Goal: Information Seeking & Learning: Learn about a topic

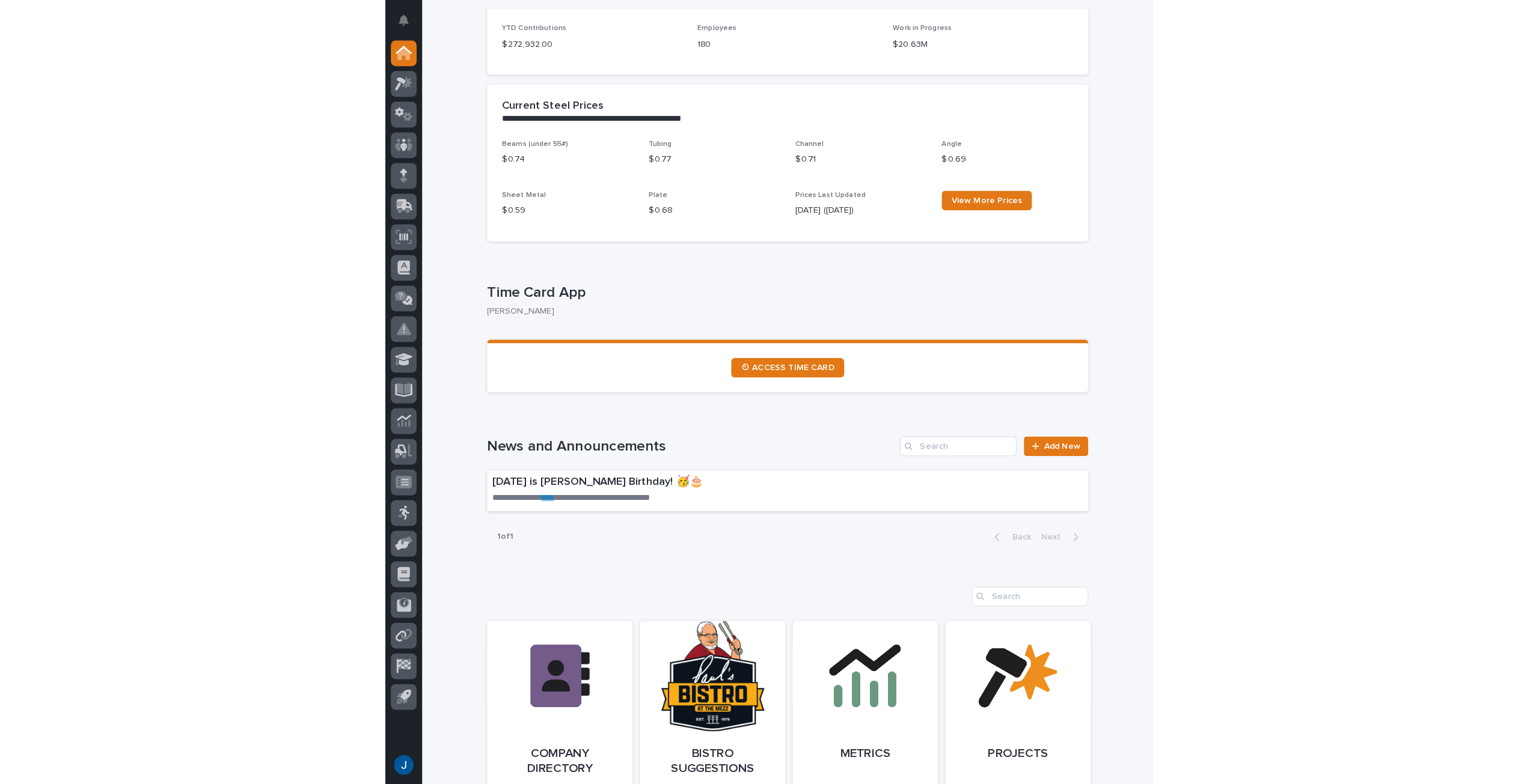
scroll to position [421, 0]
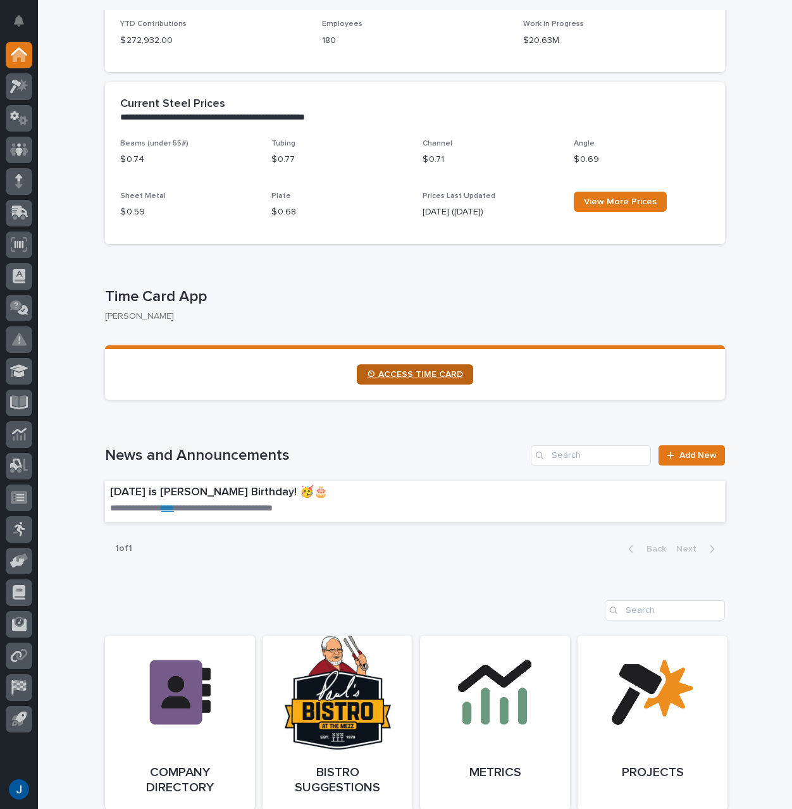
click at [388, 375] on span "⏲ ACCESS TIME CARD" at bounding box center [415, 374] width 96 height 9
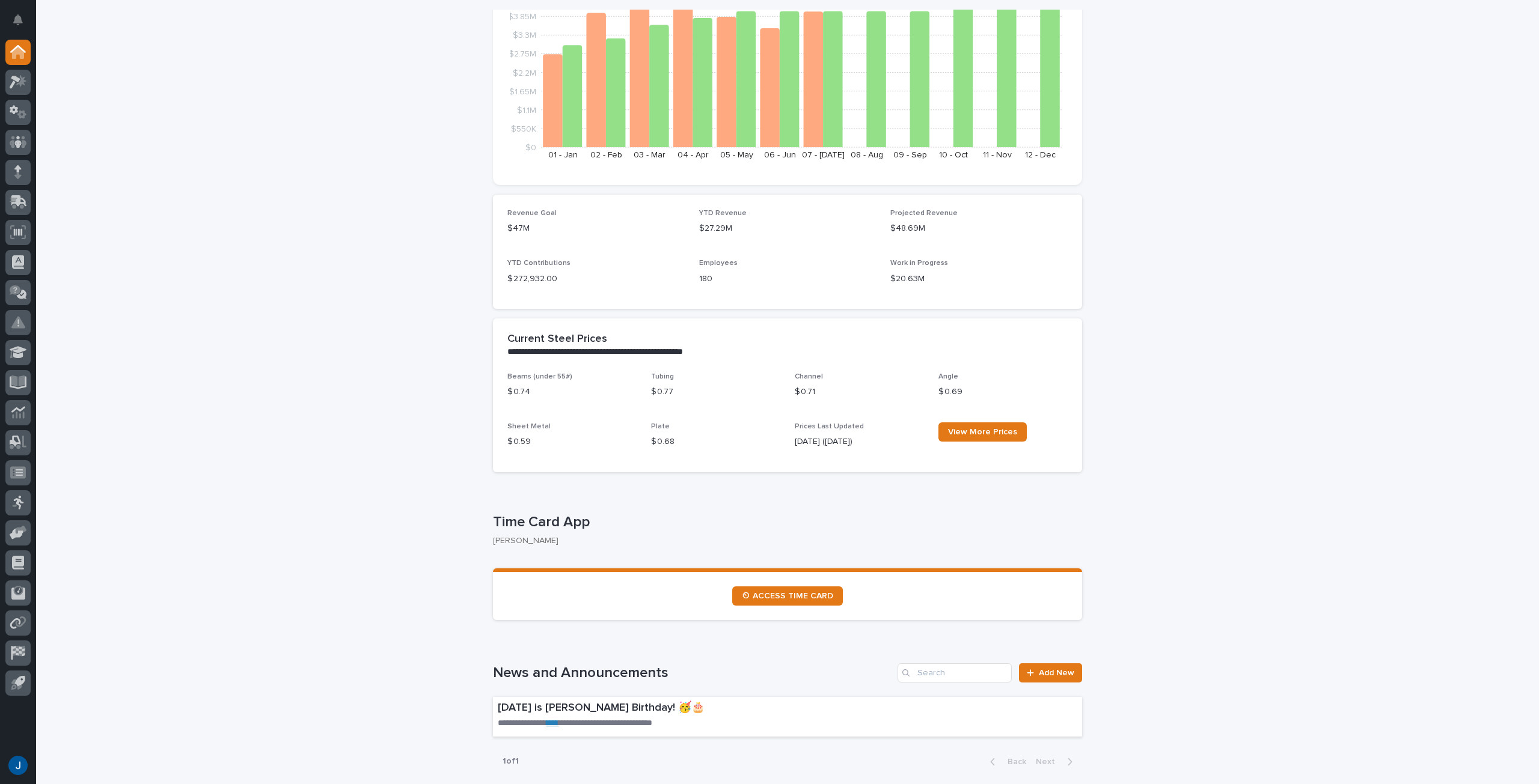
scroll to position [240, 0]
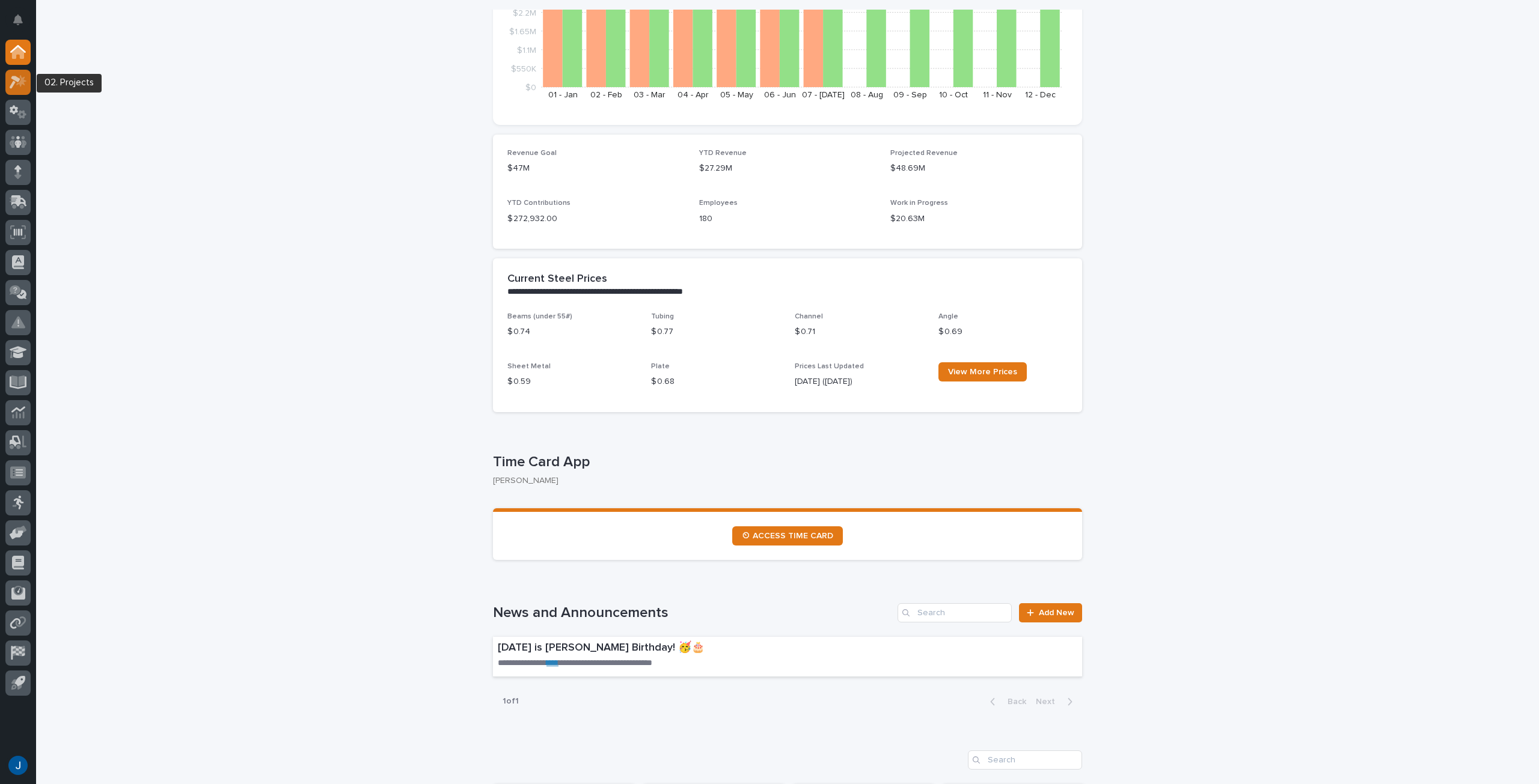
click at [21, 79] on icon at bounding box center [18, 82] width 17 height 14
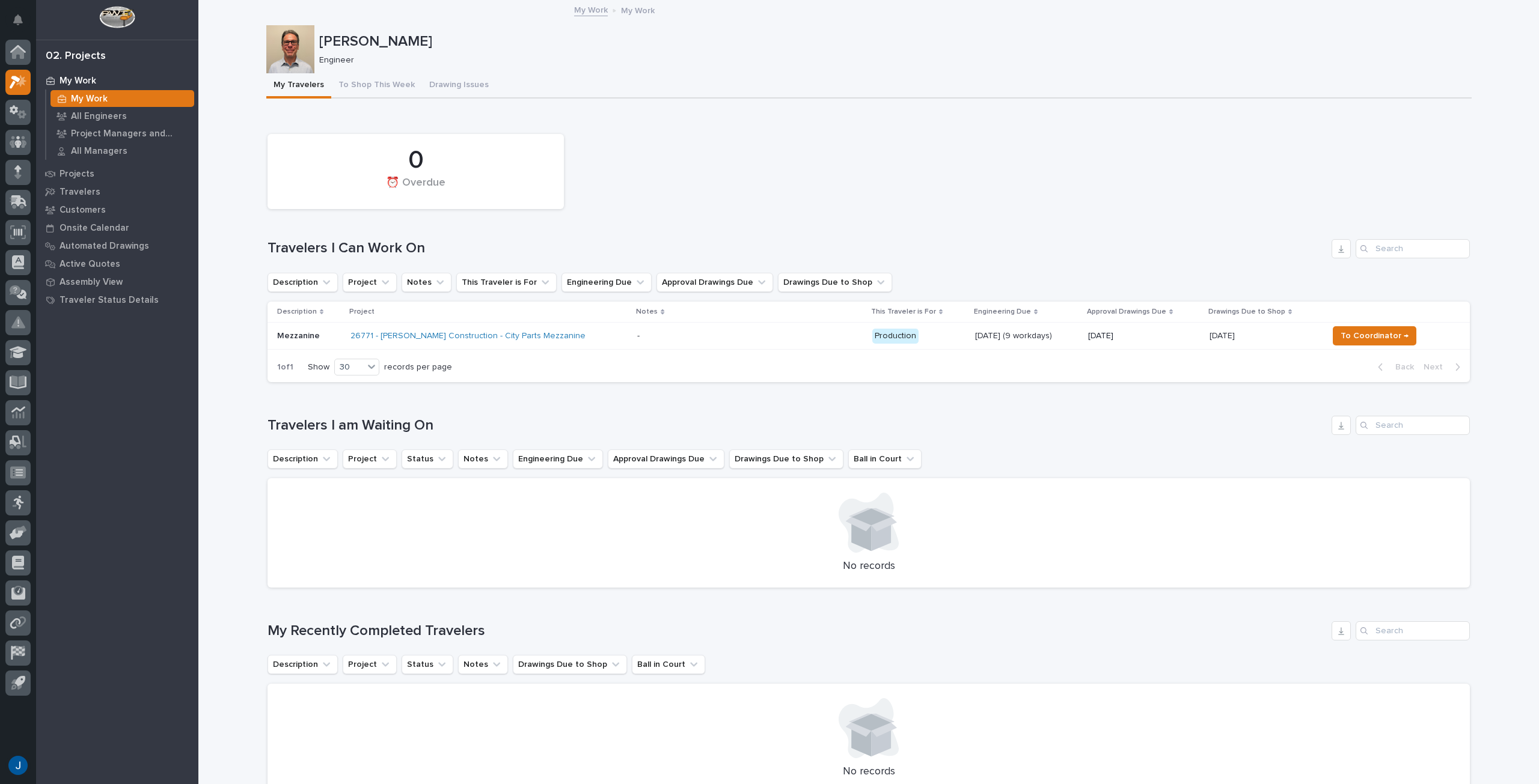
click at [681, 249] on h1 "Travelers I Can Work On" at bounding box center [797, 248] width 1059 height 17
click at [752, 205] on div "0 ⏰ Overdue" at bounding box center [869, 172] width 1215 height 87
click at [752, 120] on div "Loading... Saving… 0 ⏰ Overdue Travelers I Can Work On Description Project Note…" at bounding box center [868, 253] width 1202 height 279
click at [355, 84] on button "To Shop This Week" at bounding box center [376, 86] width 91 height 26
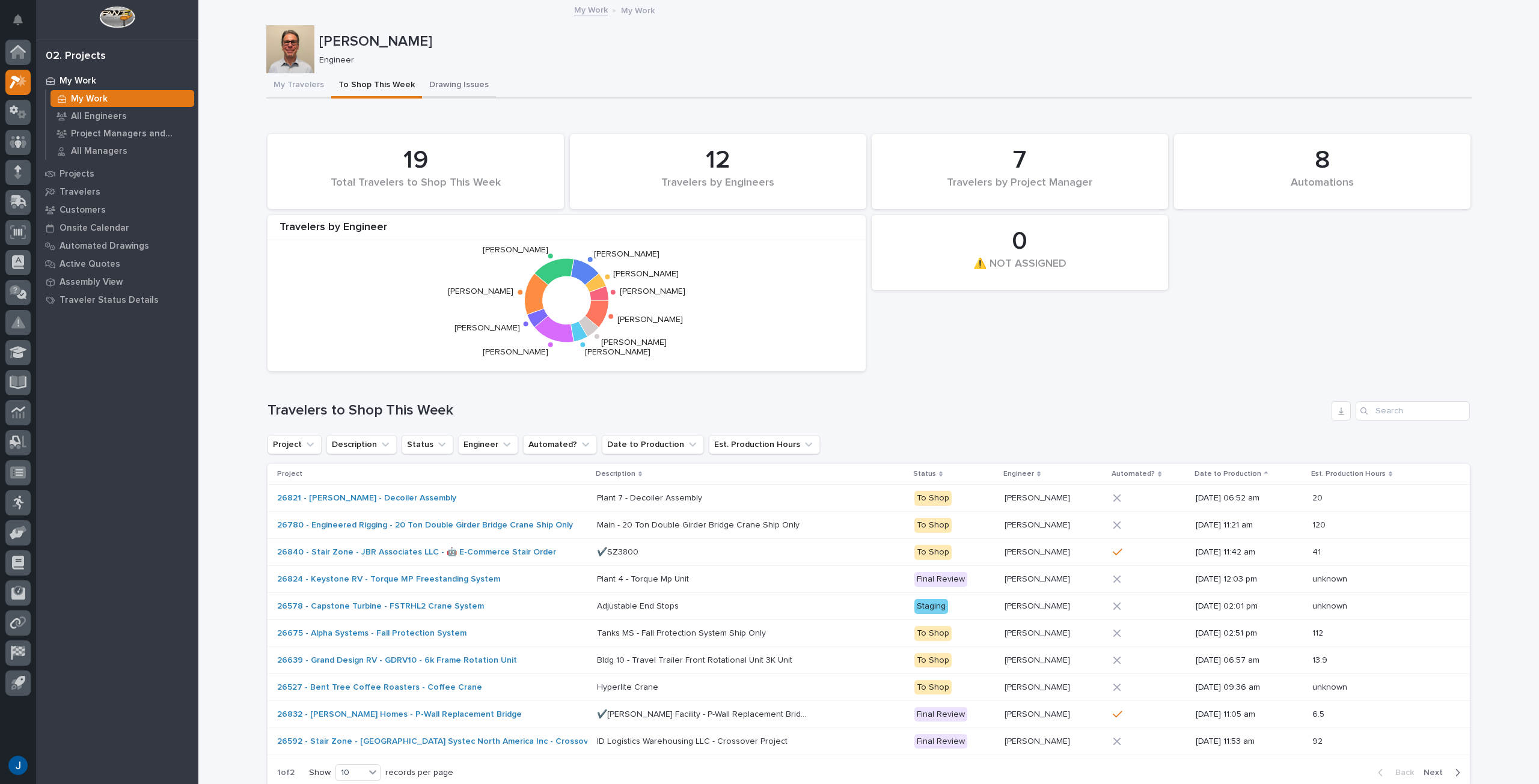
click at [441, 86] on button "Drawing Issues" at bounding box center [459, 86] width 74 height 26
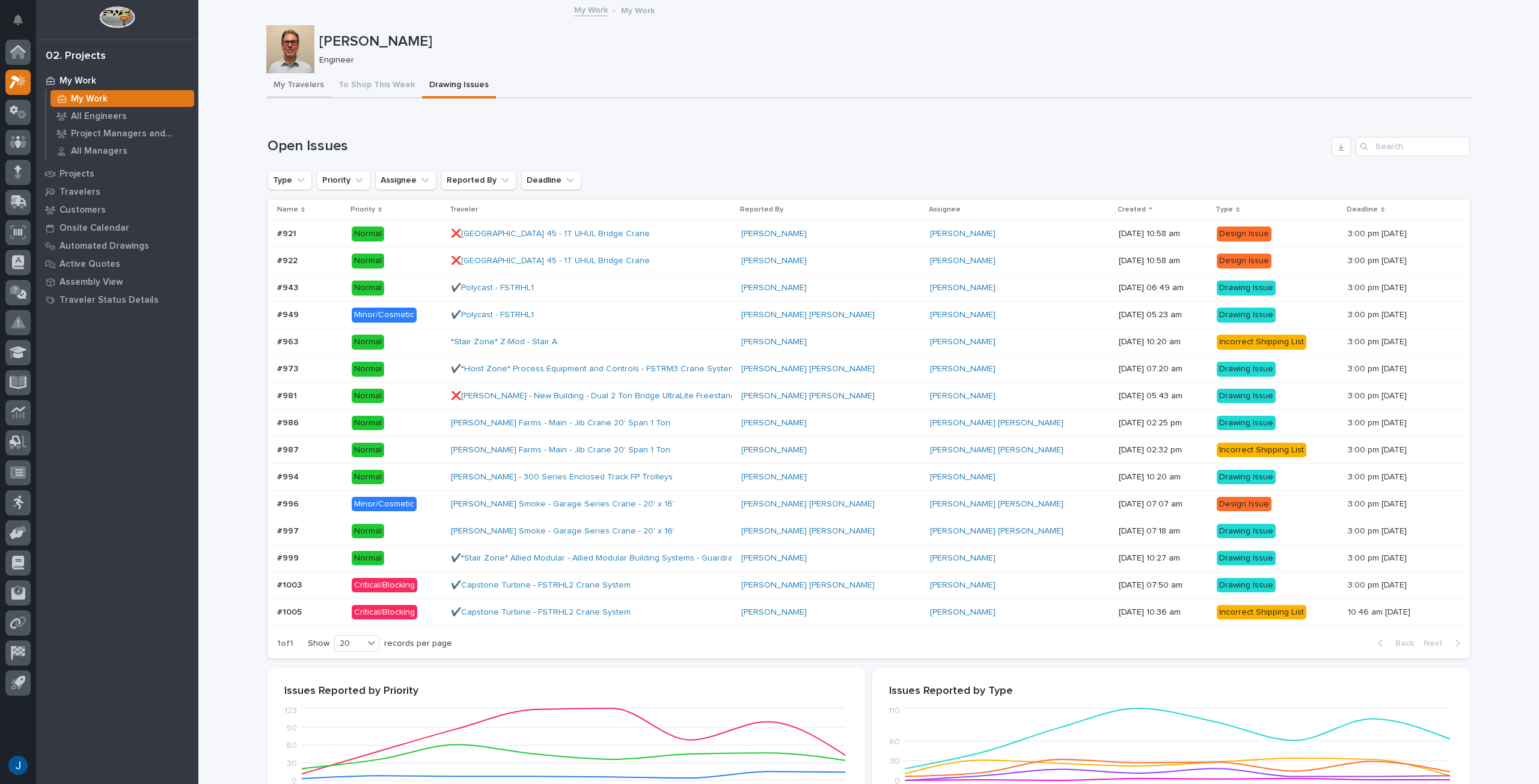
click at [291, 84] on button "My Travelers" at bounding box center [298, 86] width 65 height 26
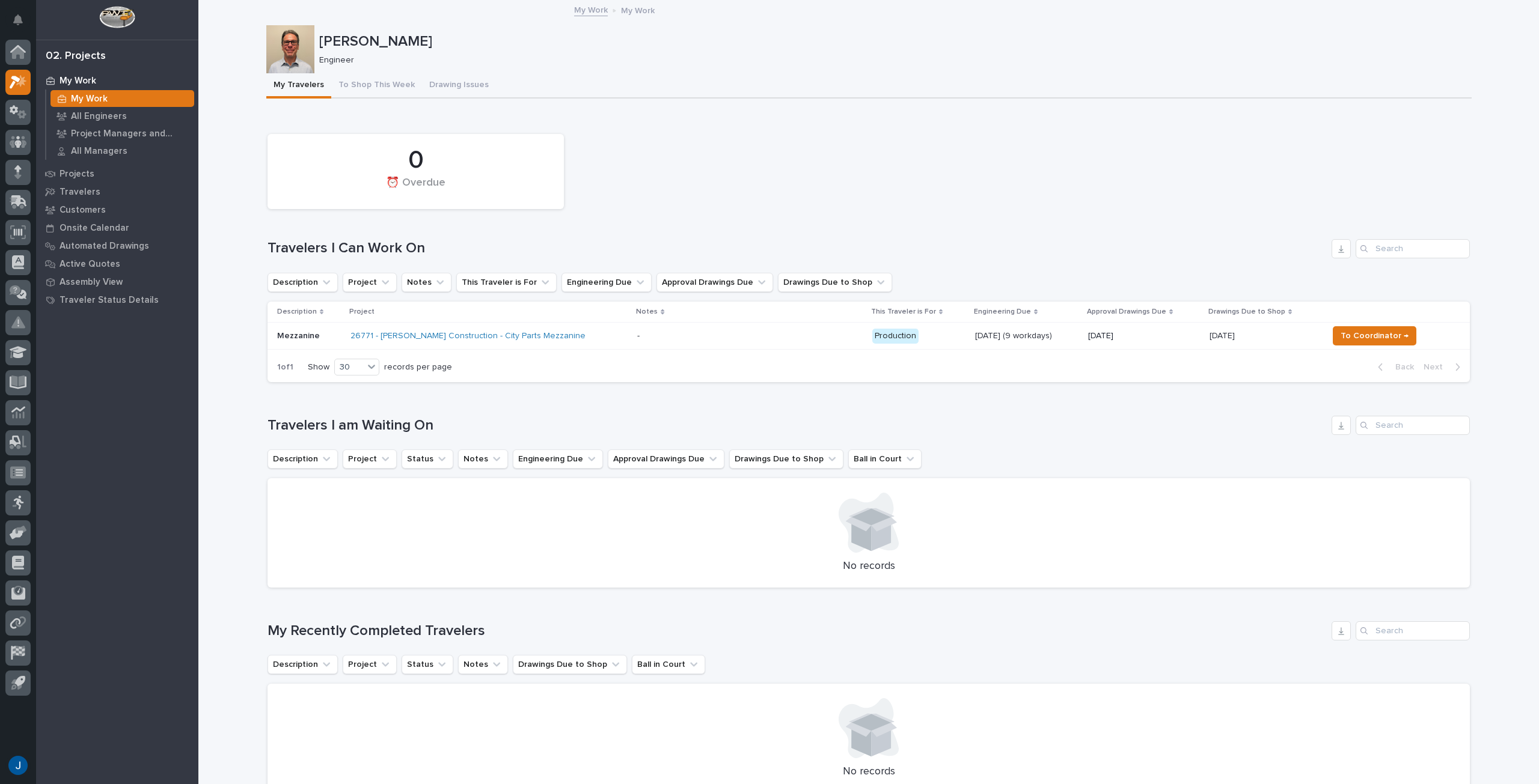
click at [752, 196] on div "0 ⏰ Overdue" at bounding box center [869, 172] width 1215 height 87
click at [107, 302] on p "Traveler Status Details" at bounding box center [109, 300] width 99 height 10
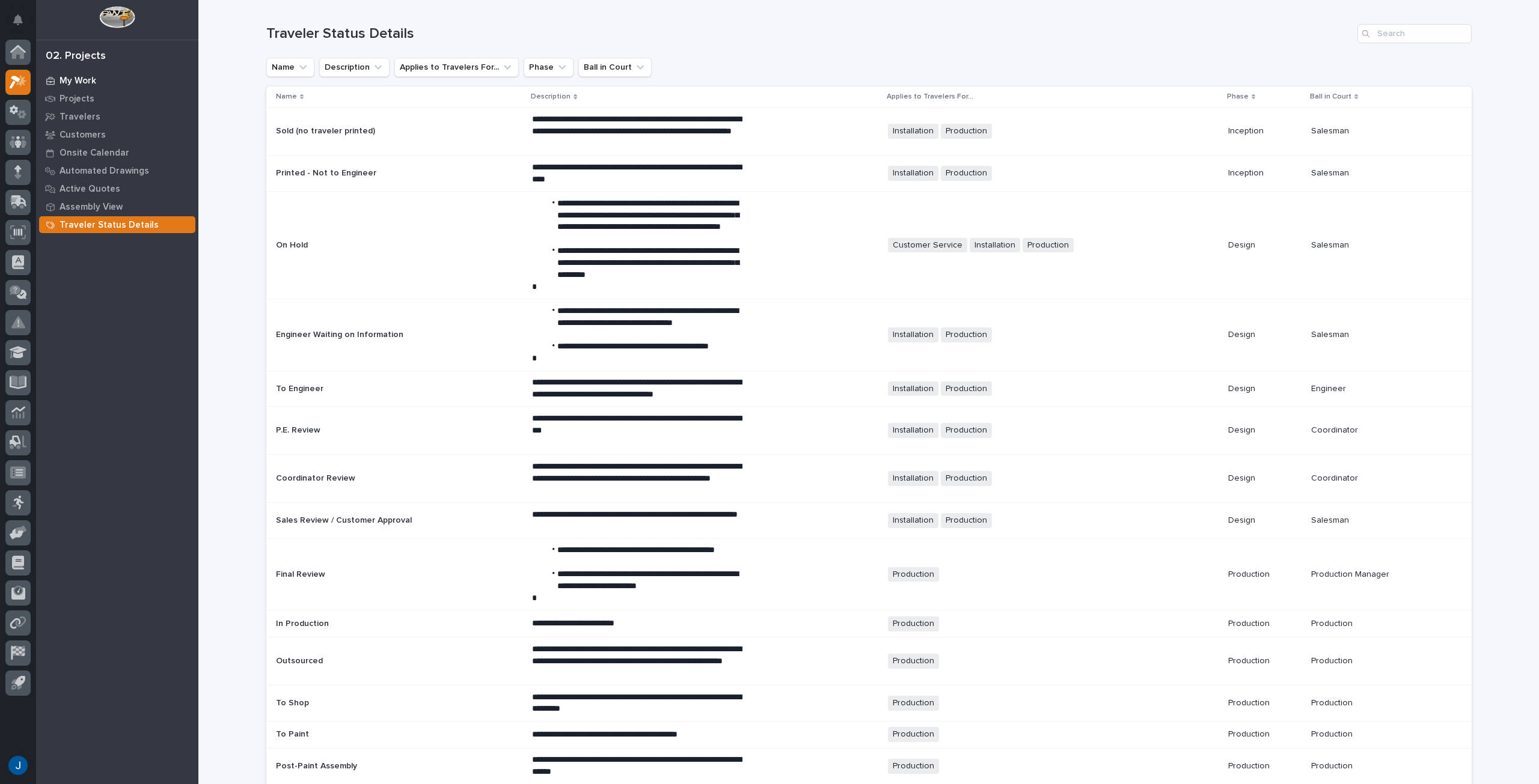
click at [81, 79] on p "My Work" at bounding box center [78, 81] width 37 height 10
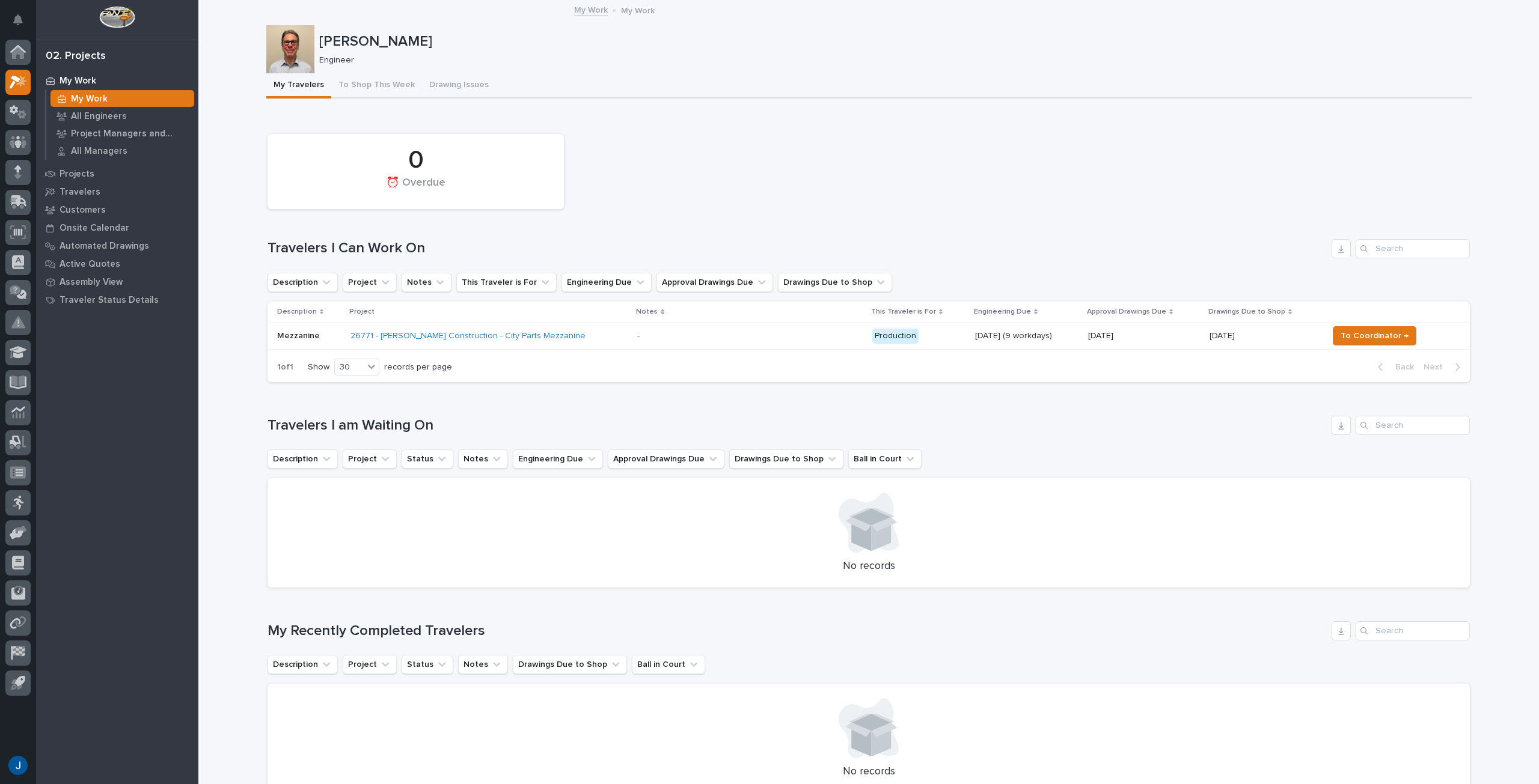
click at [699, 60] on p "Engineer" at bounding box center [891, 60] width 1143 height 10
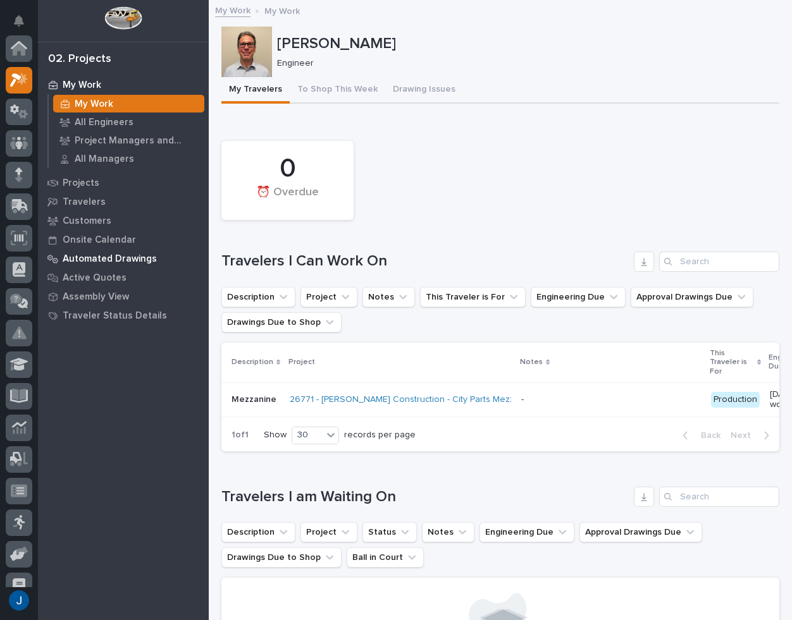
click at [107, 258] on p "Automated Drawings" at bounding box center [110, 259] width 94 height 11
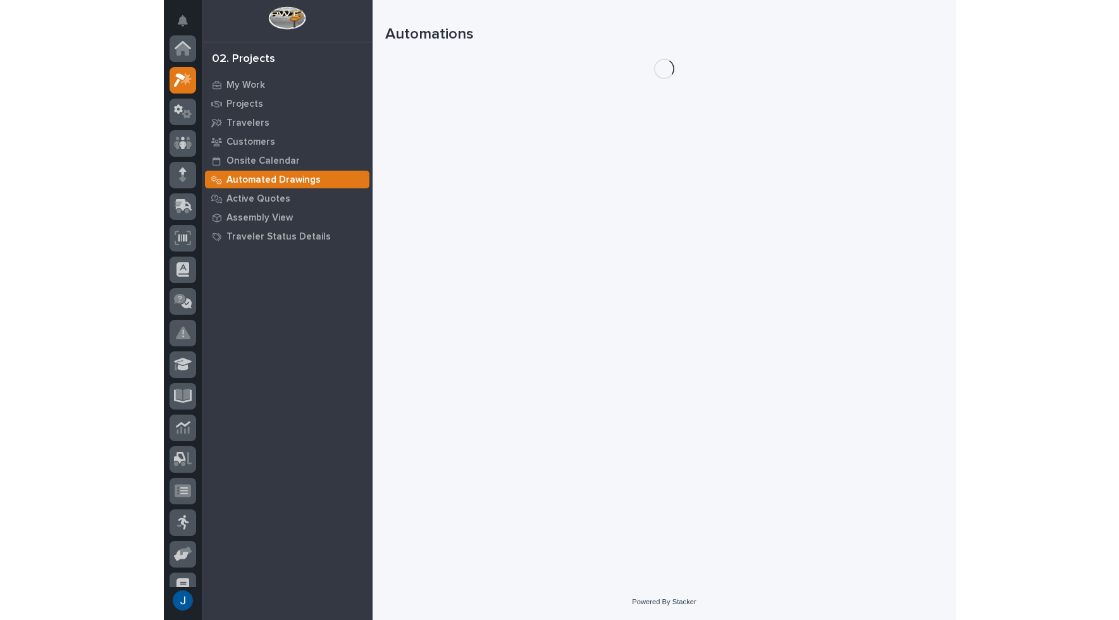
scroll to position [32, 0]
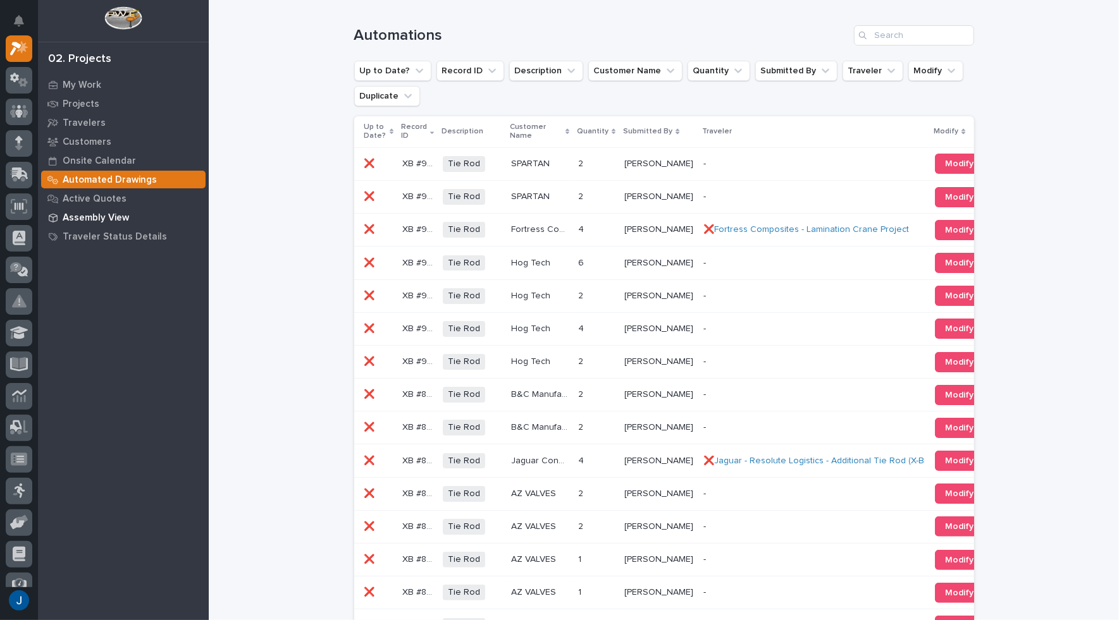
click at [83, 218] on p "Assembly View" at bounding box center [96, 218] width 66 height 11
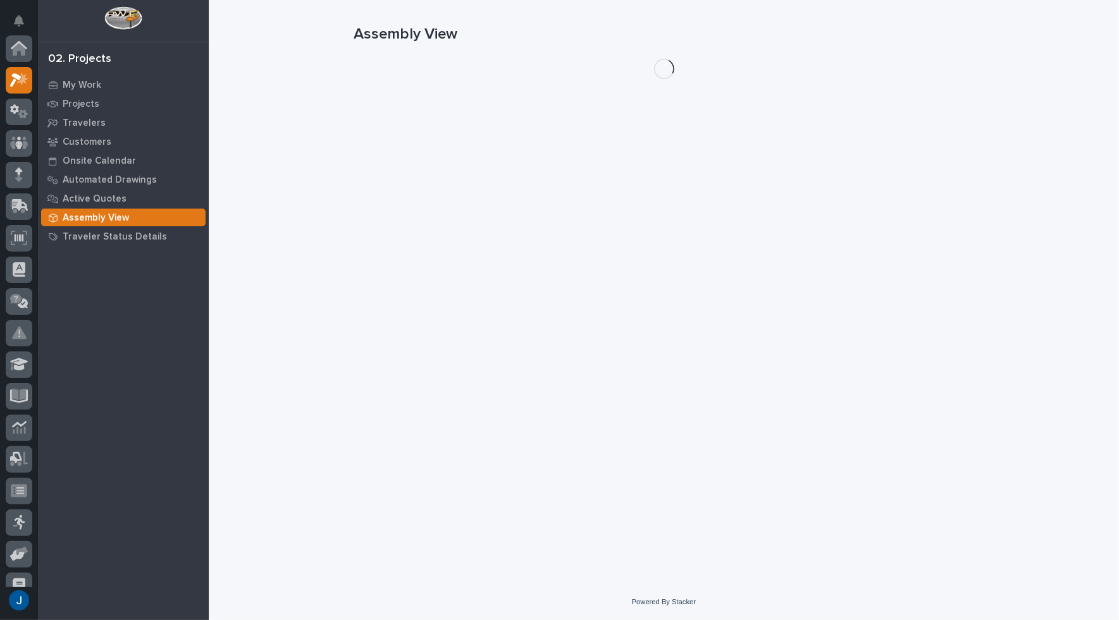
scroll to position [32, 0]
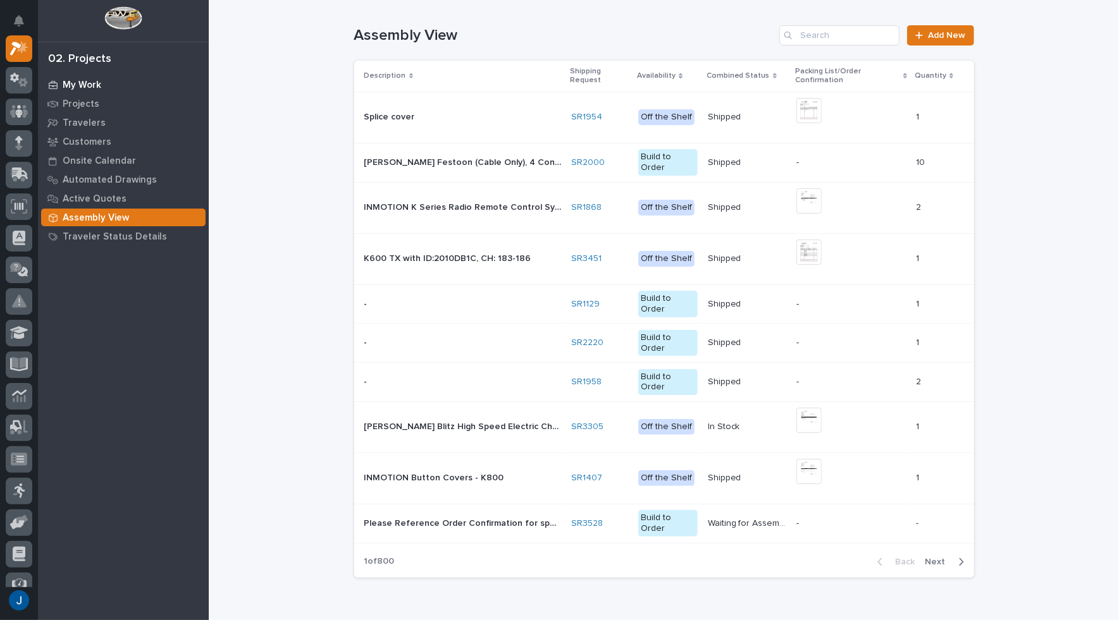
click at [89, 83] on p "My Work" at bounding box center [82, 85] width 39 height 11
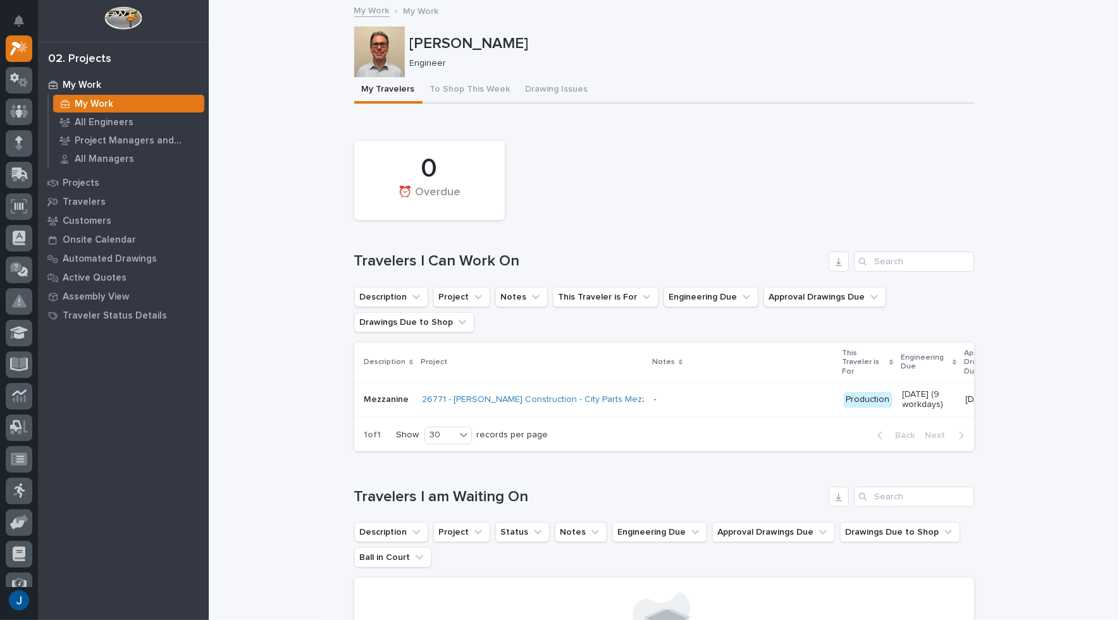
scroll to position [95, 0]
click at [19, 603] on button "button" at bounding box center [19, 601] width 27 height 27
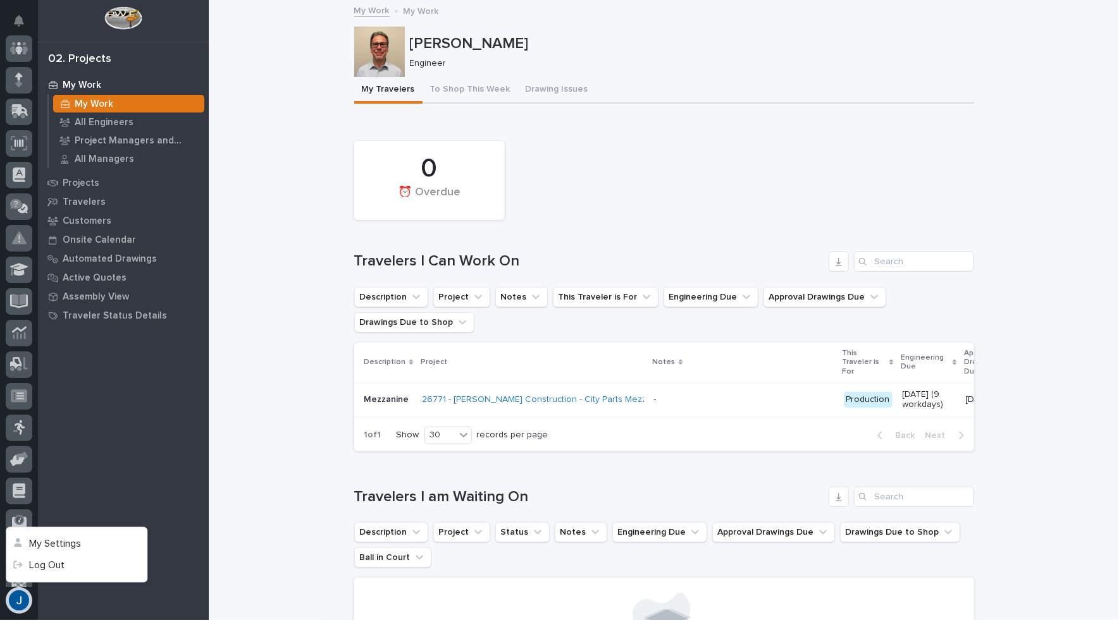
click at [130, 399] on div "My Work My Work All Engineers Project Managers and Engineers All Managers Proje…" at bounding box center [123, 347] width 171 height 545
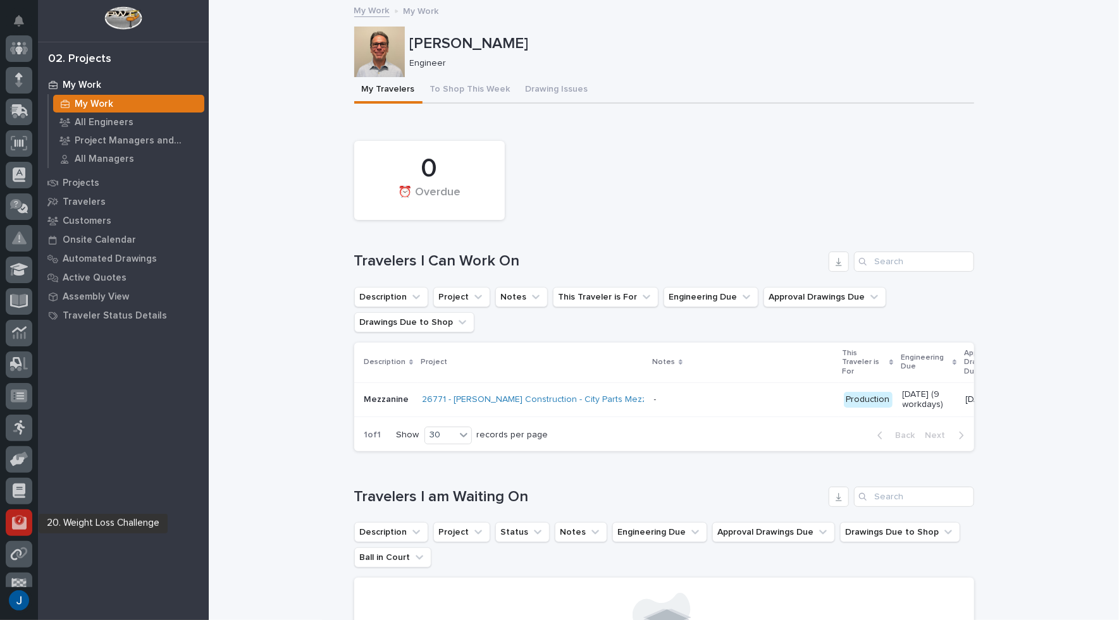
click at [18, 521] on icon at bounding box center [19, 522] width 15 height 15
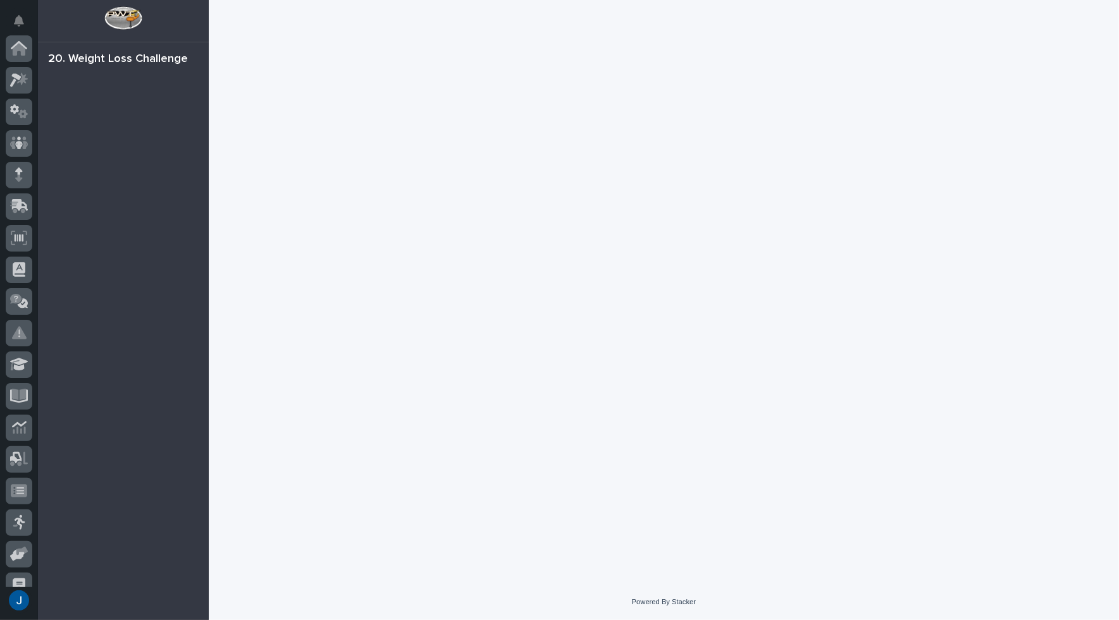
scroll to position [143, 0]
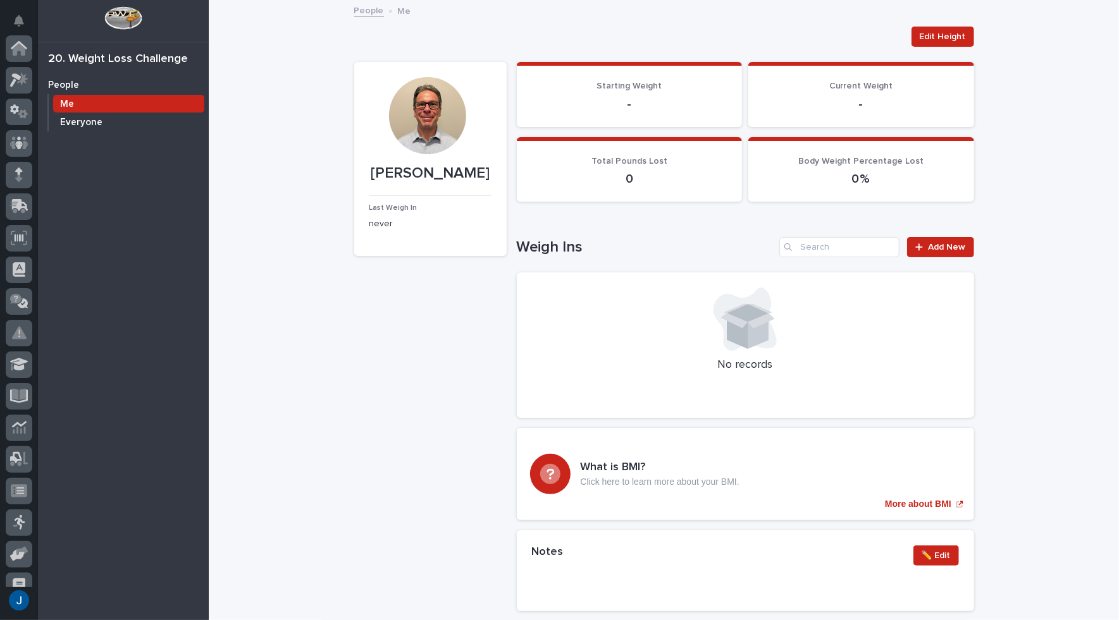
click at [87, 121] on p "Everyone" at bounding box center [81, 122] width 42 height 11
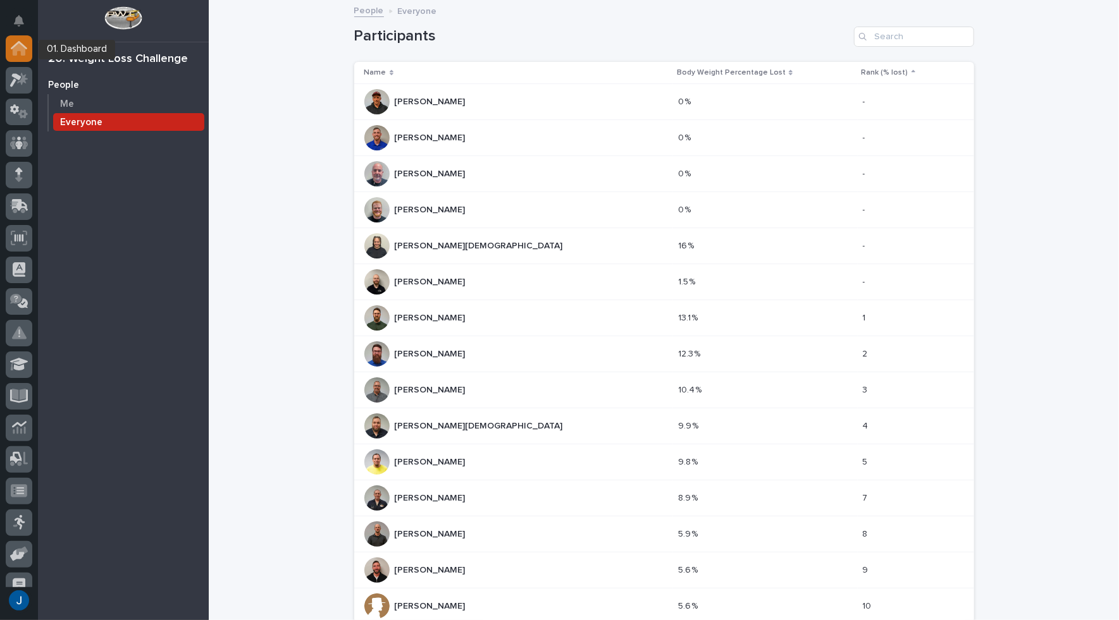
click at [24, 49] on icon at bounding box center [19, 49] width 13 height 13
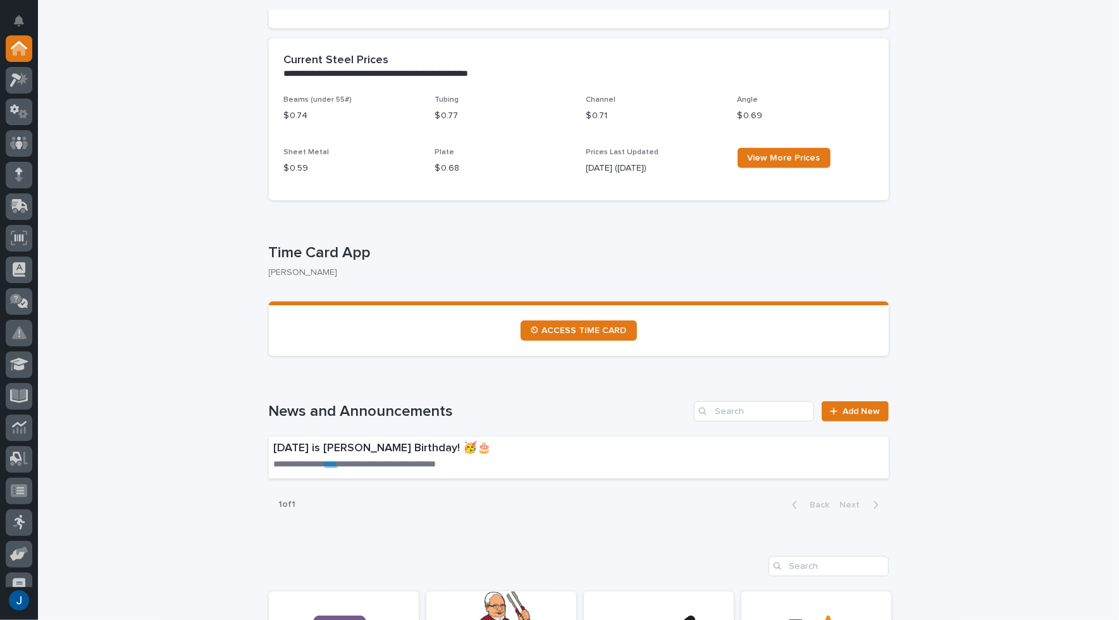
scroll to position [467, 0]
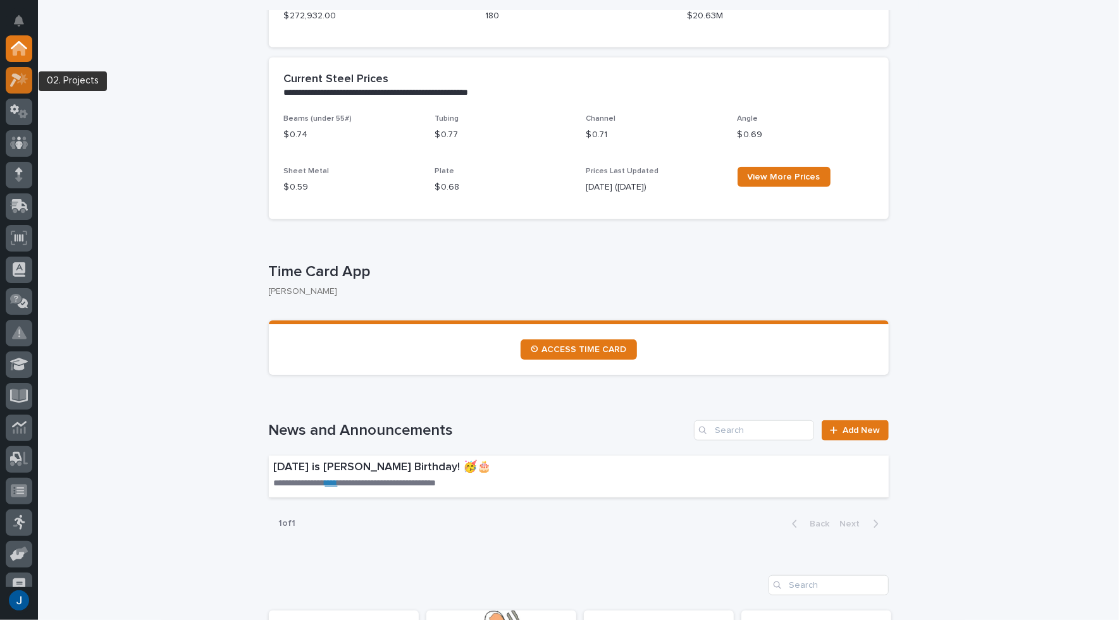
click at [15, 77] on icon at bounding box center [15, 80] width 11 height 14
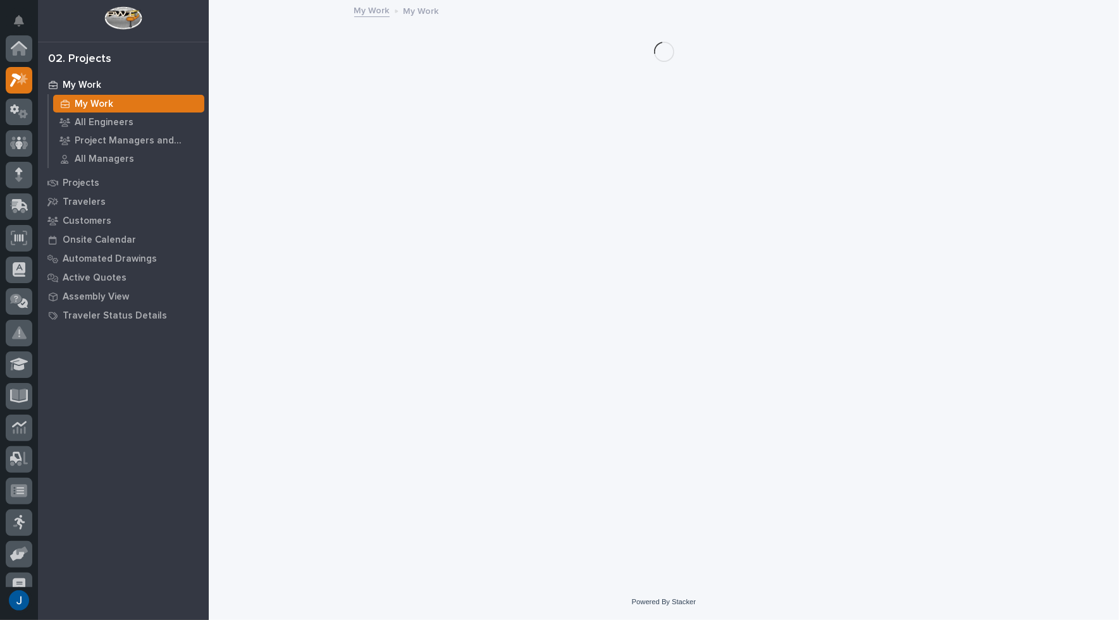
scroll to position [32, 0]
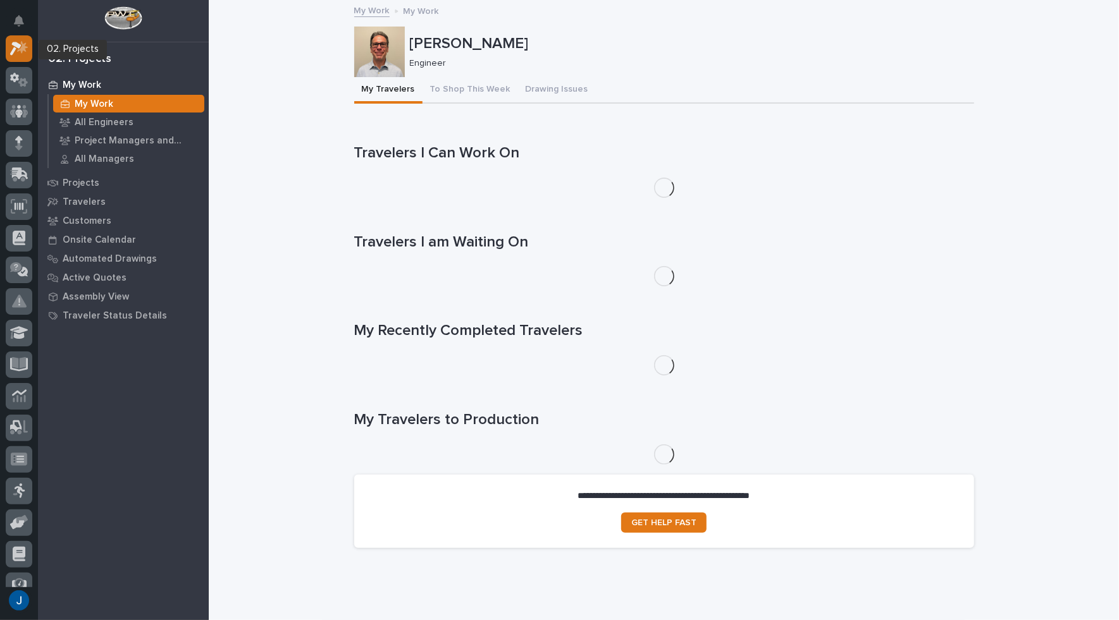
click at [19, 42] on icon at bounding box center [19, 48] width 18 height 15
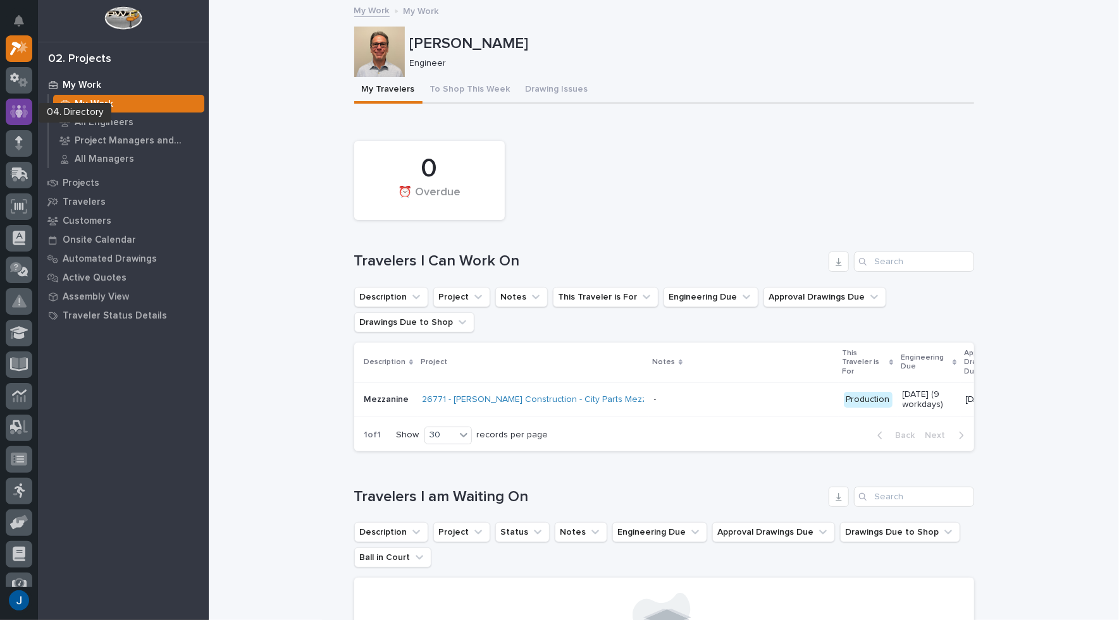
click at [19, 110] on icon at bounding box center [19, 111] width 8 height 13
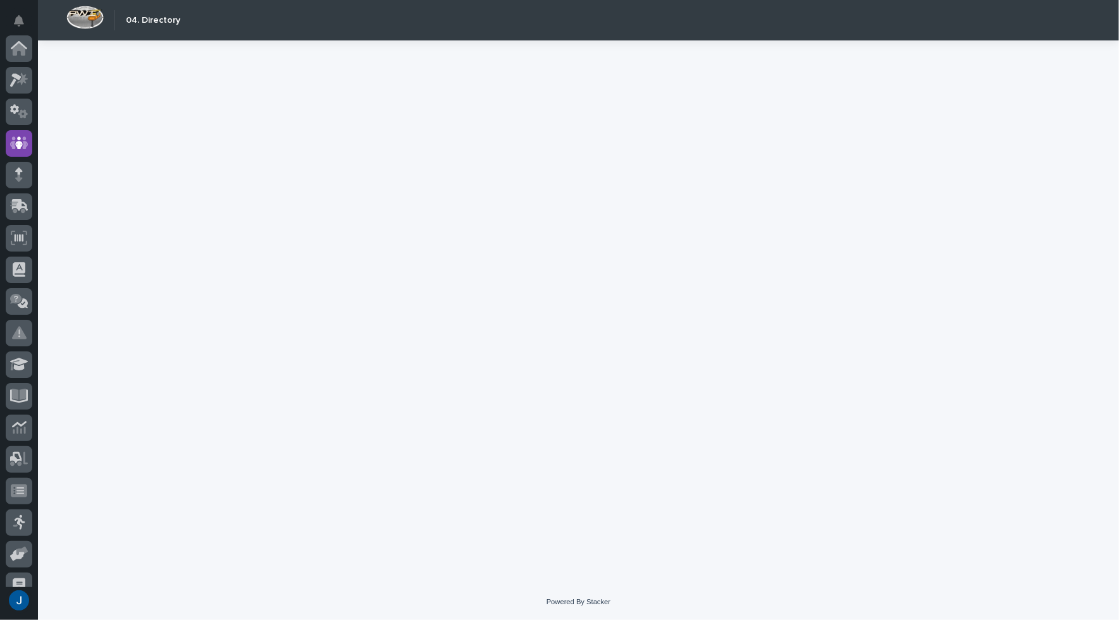
scroll to position [95, 0]
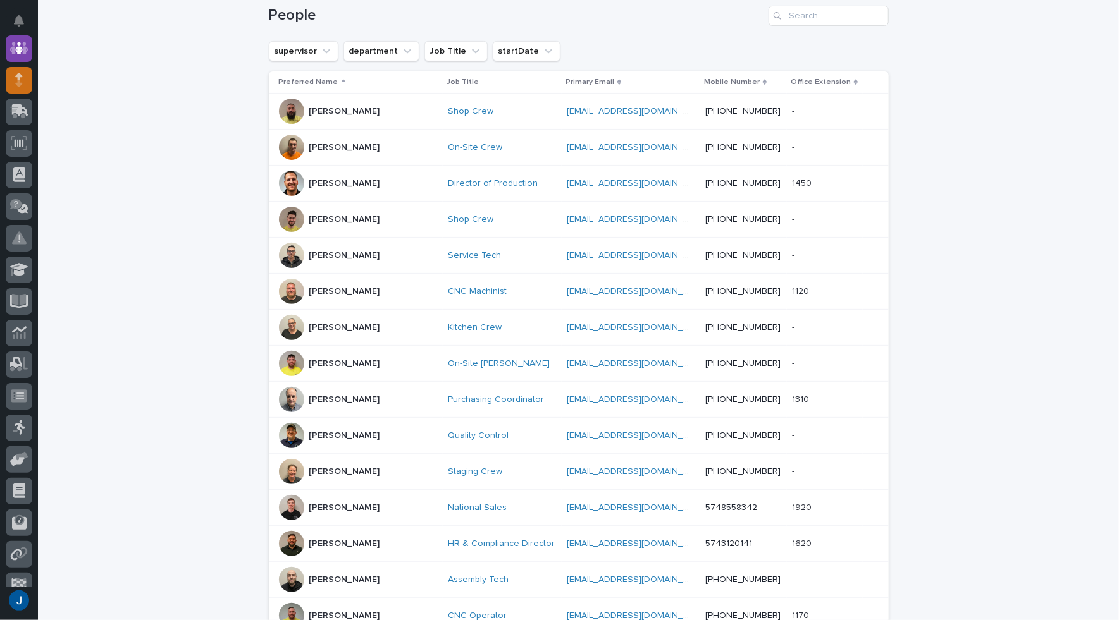
scroll to position [190, 0]
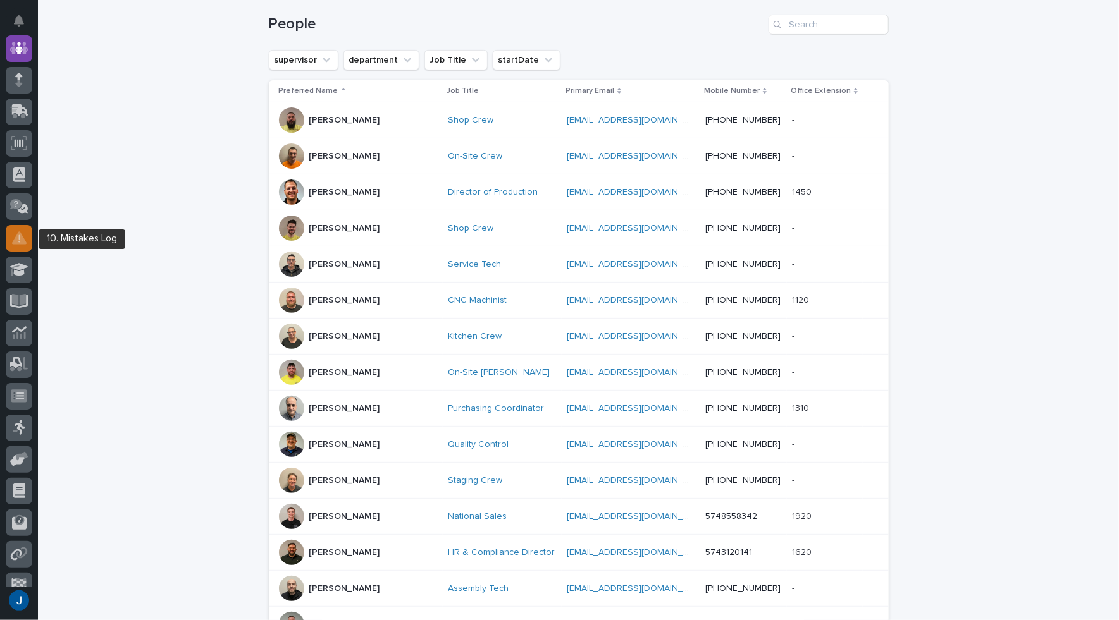
click at [25, 235] on icon at bounding box center [19, 238] width 15 height 15
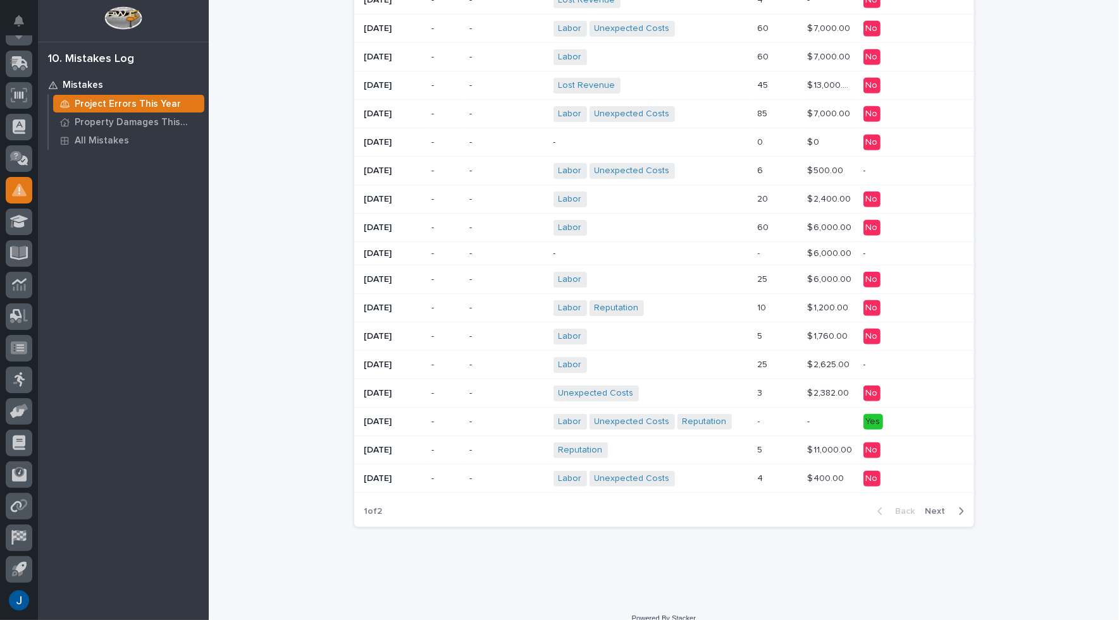
scroll to position [698, 0]
click at [791, 505] on span "Next" at bounding box center [939, 510] width 28 height 11
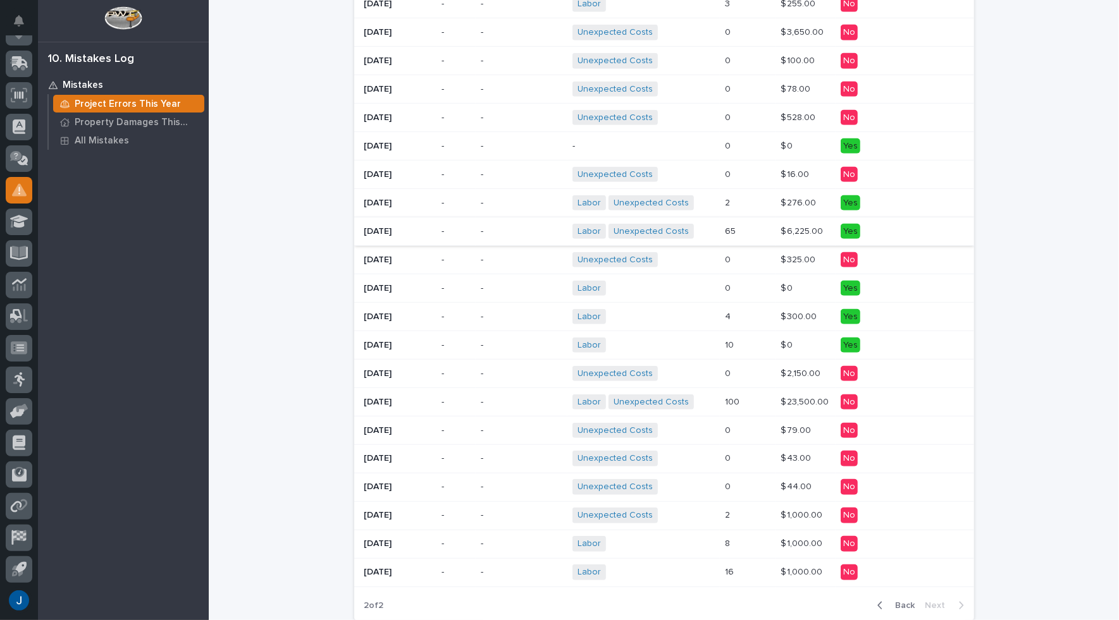
scroll to position [534, 0]
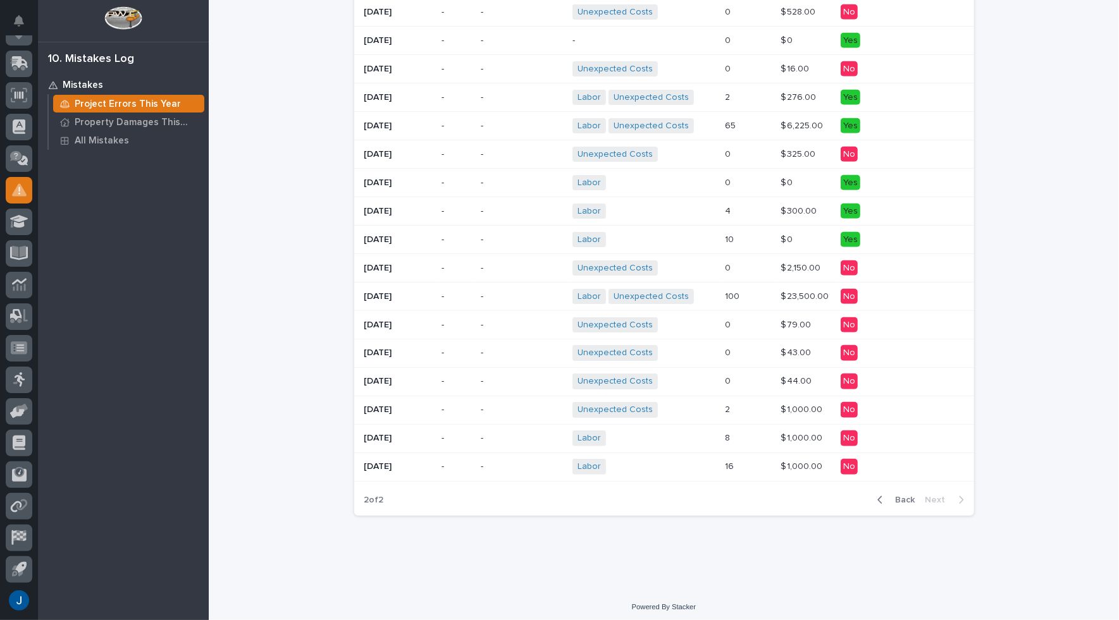
click at [791, 496] on span "Back" at bounding box center [901, 500] width 27 height 11
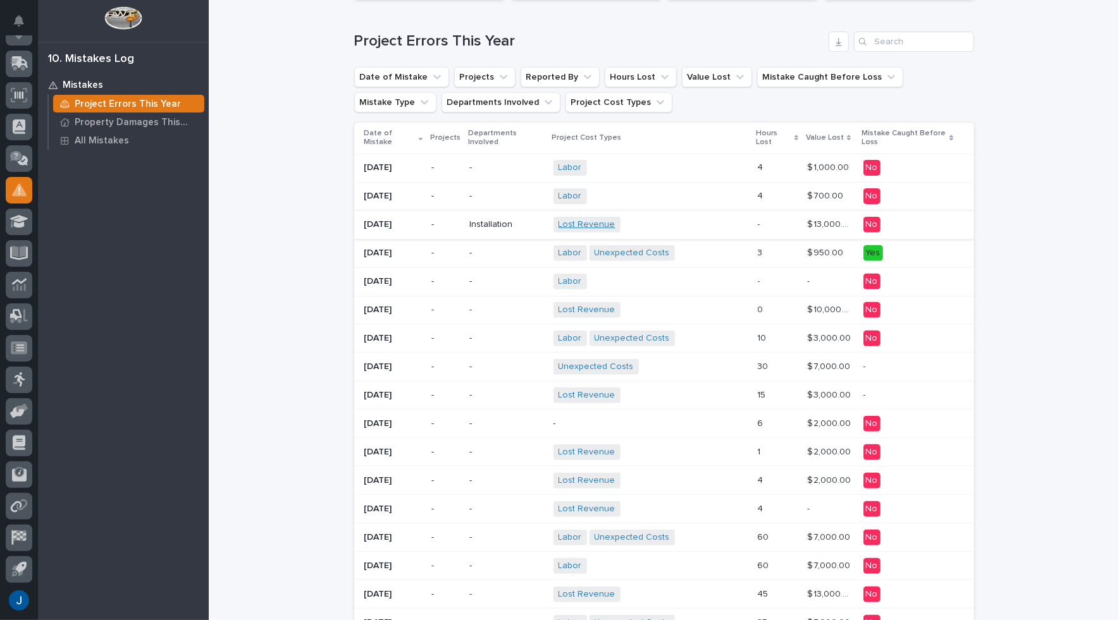
scroll to position [190, 0]
click at [564, 161] on link "Labor" at bounding box center [569, 166] width 23 height 11
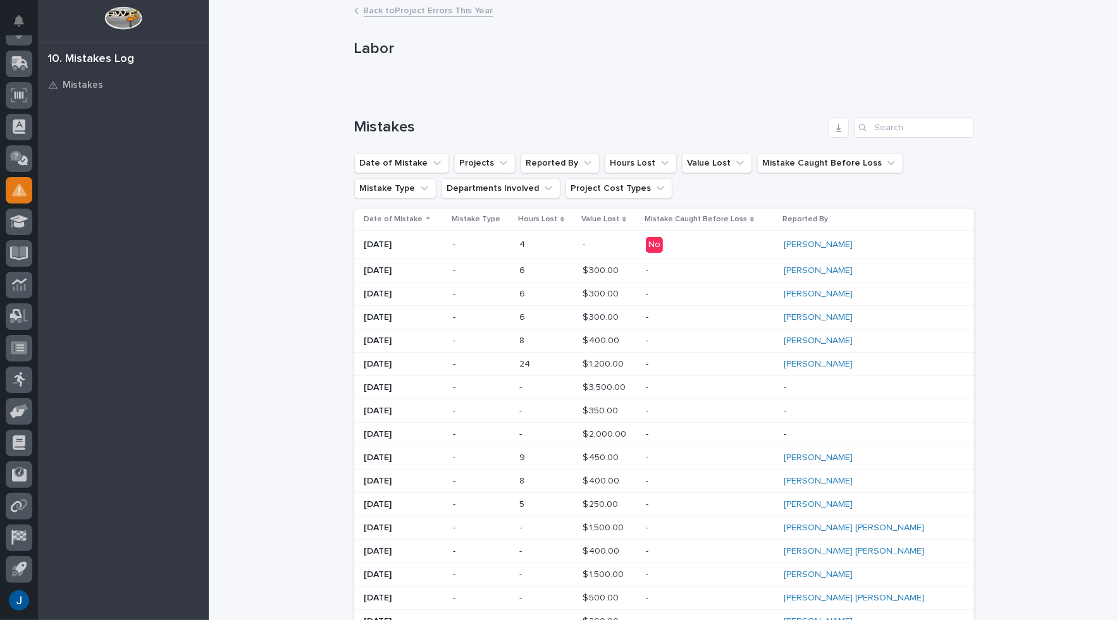
click at [381, 245] on p "[DATE]" at bounding box center [403, 245] width 79 height 11
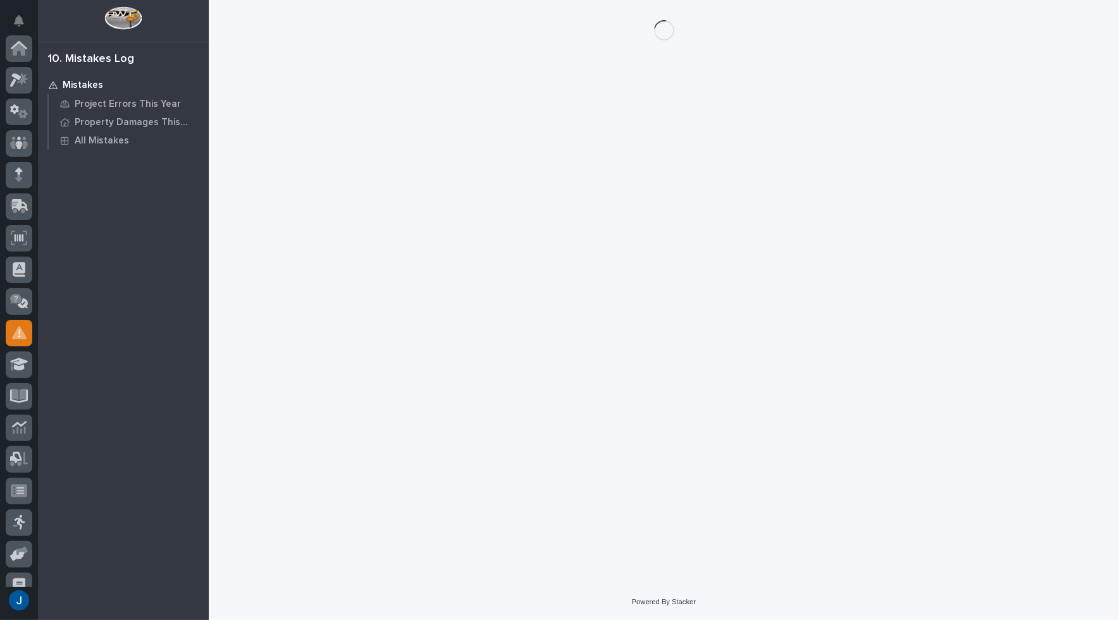
scroll to position [143, 0]
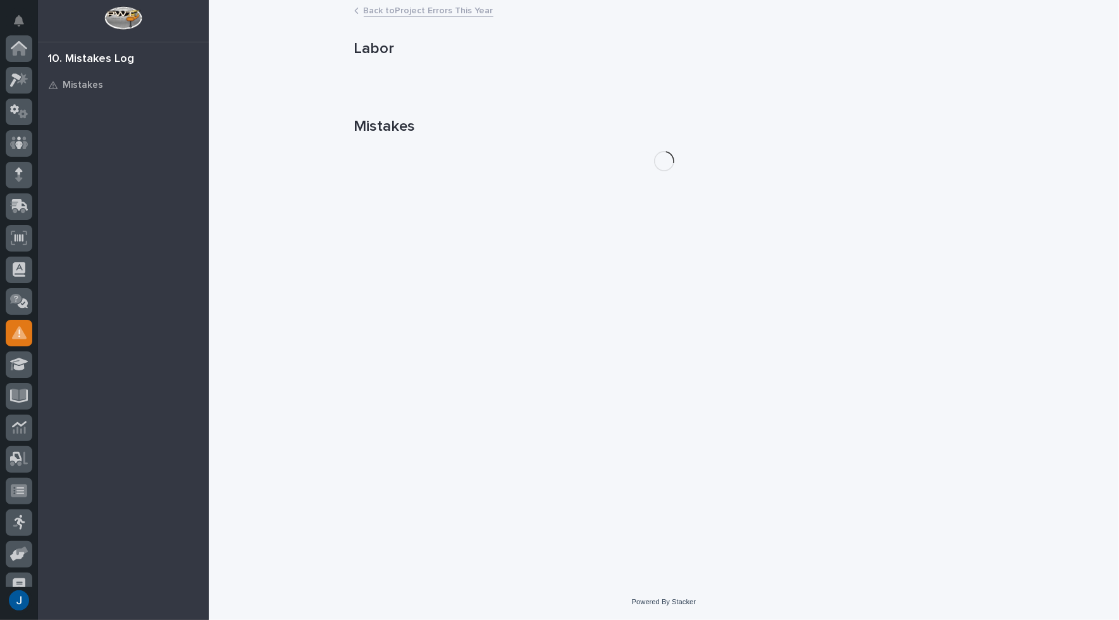
scroll to position [143, 0]
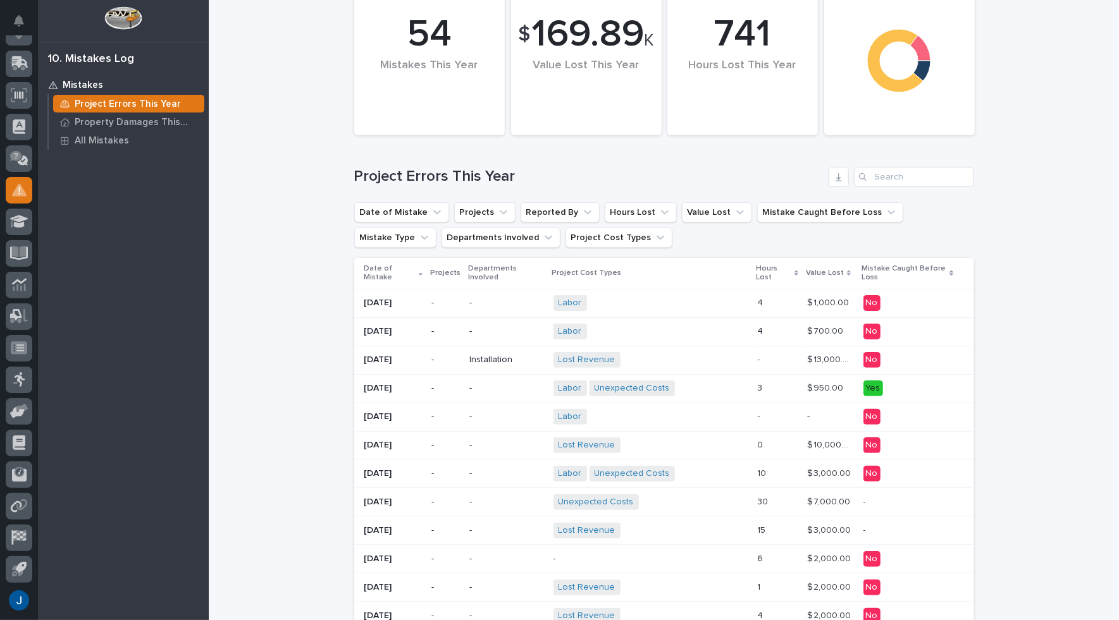
scroll to position [190, 0]
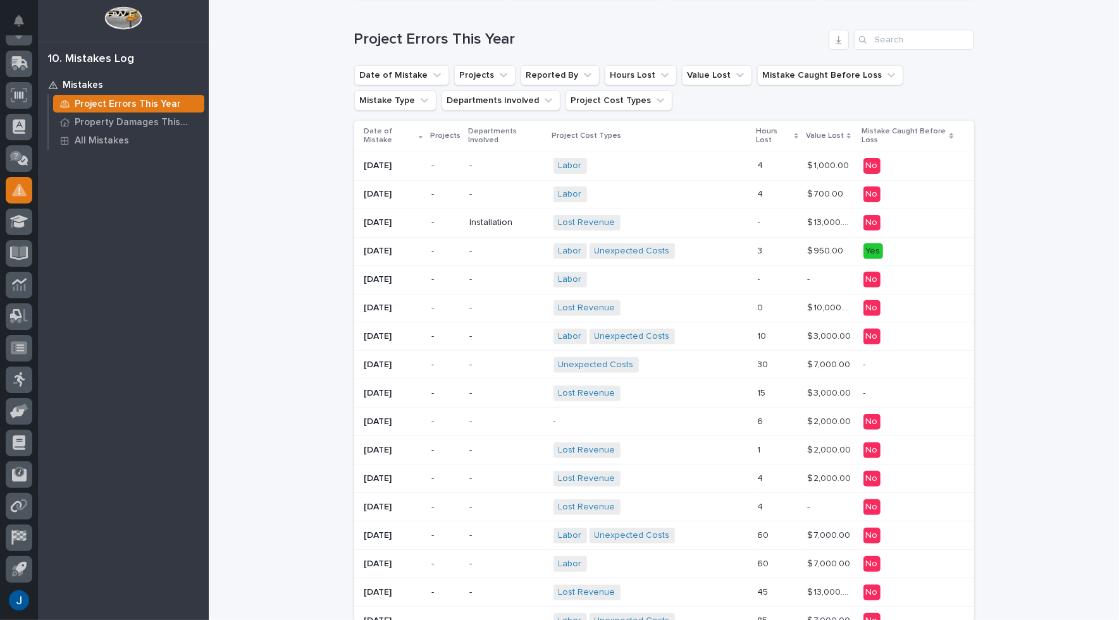
click at [373, 218] on p "[DATE]" at bounding box center [393, 223] width 58 height 11
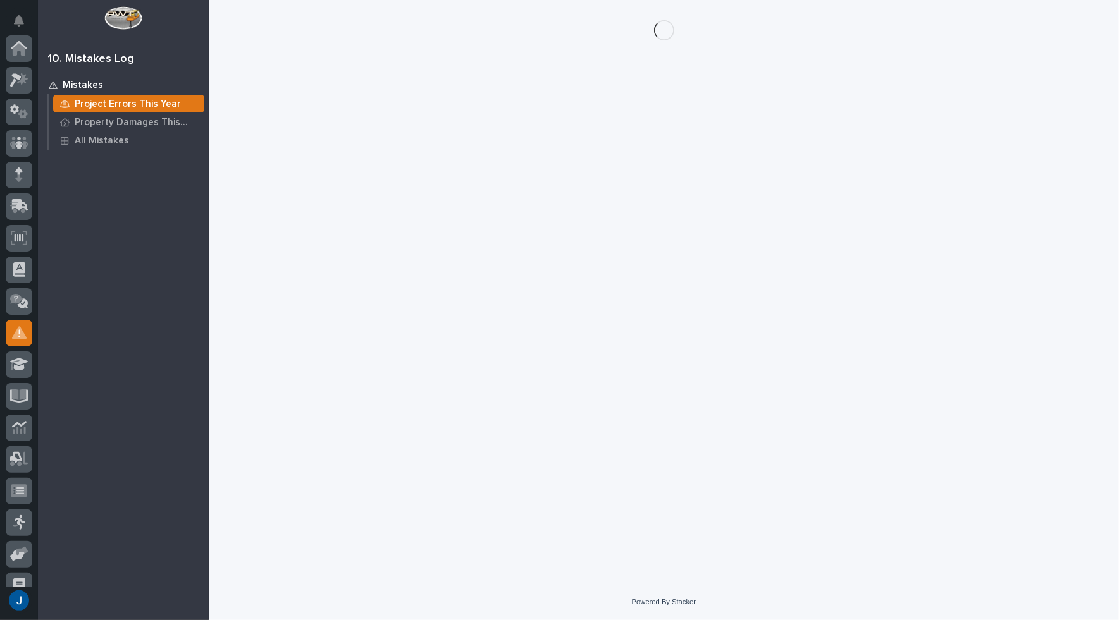
scroll to position [143, 0]
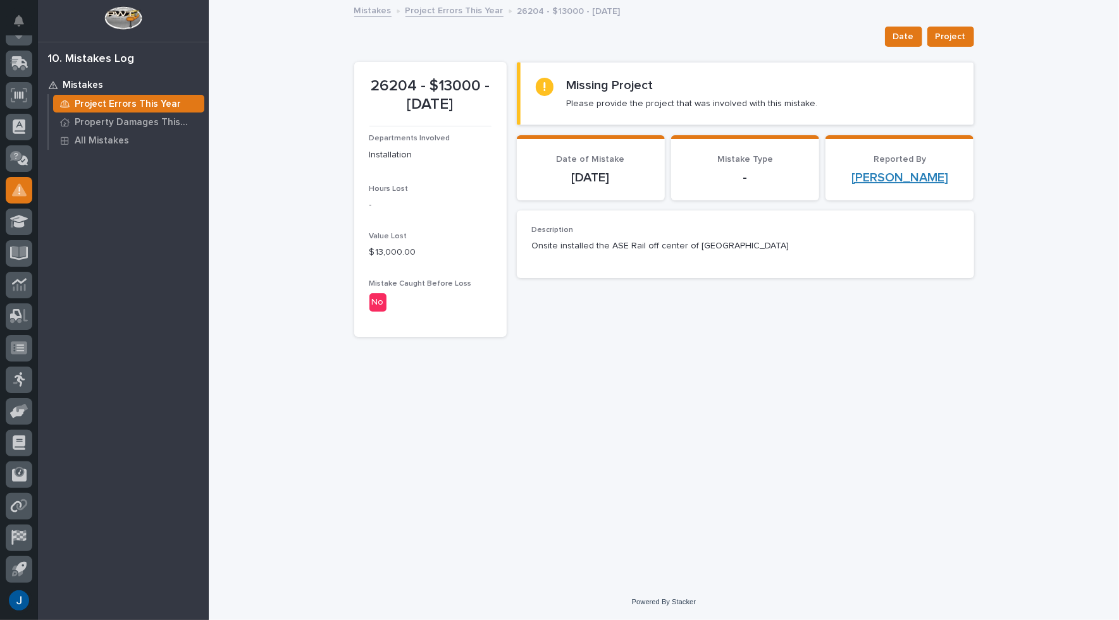
click at [791, 179] on link "[PERSON_NAME]" at bounding box center [899, 177] width 97 height 15
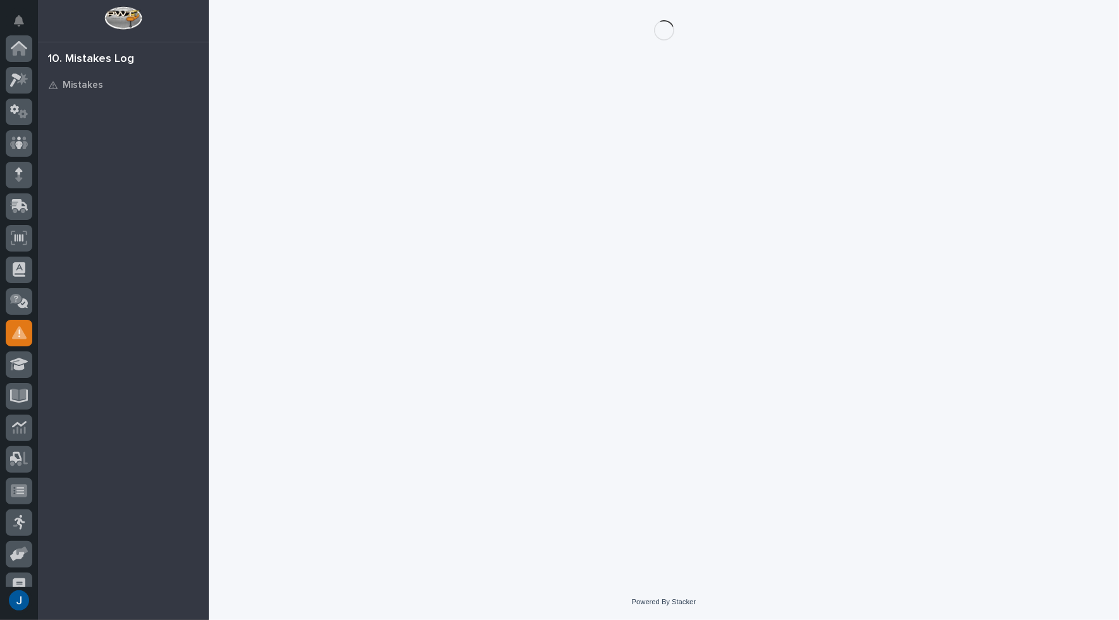
scroll to position [143, 0]
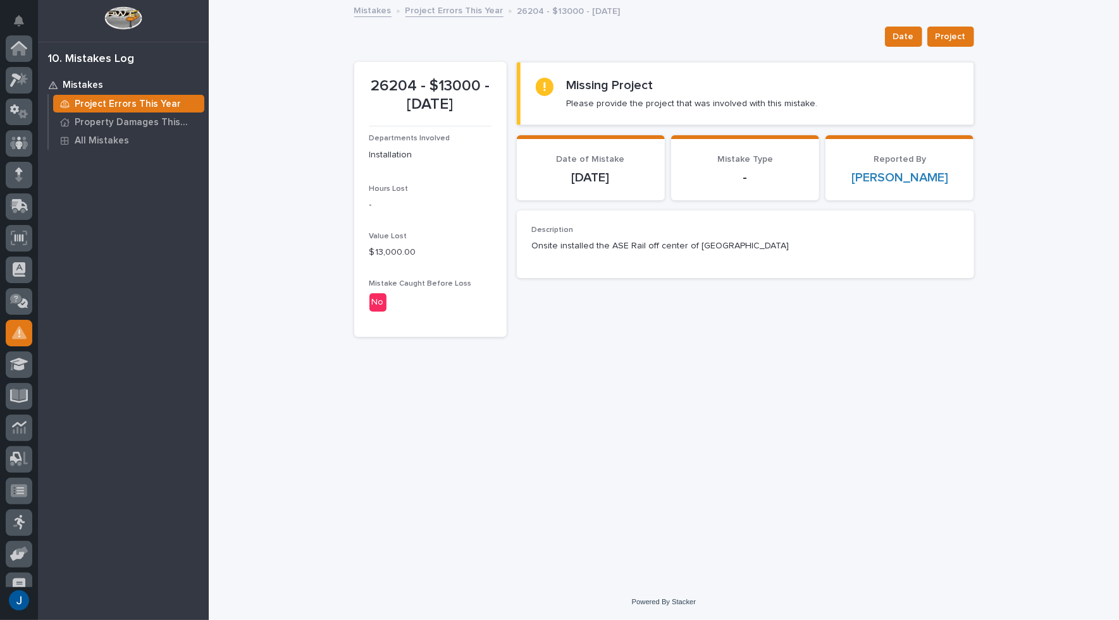
scroll to position [143, 0]
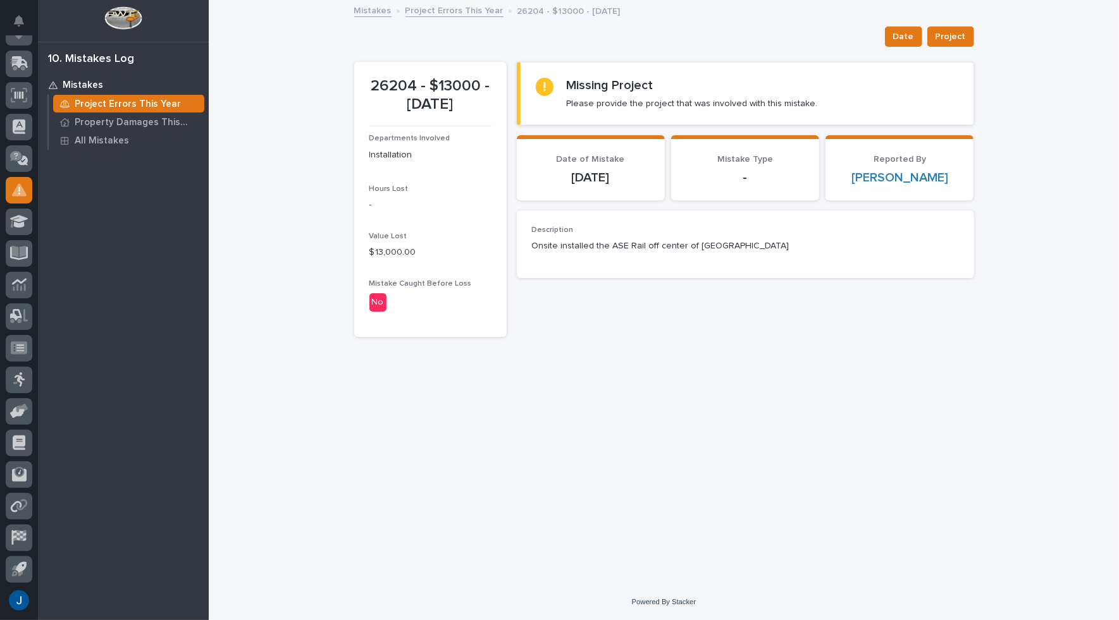
click at [739, 252] on div "Description Onsite installed the ASE Rail off center of [GEOGRAPHIC_DATA]" at bounding box center [745, 244] width 427 height 37
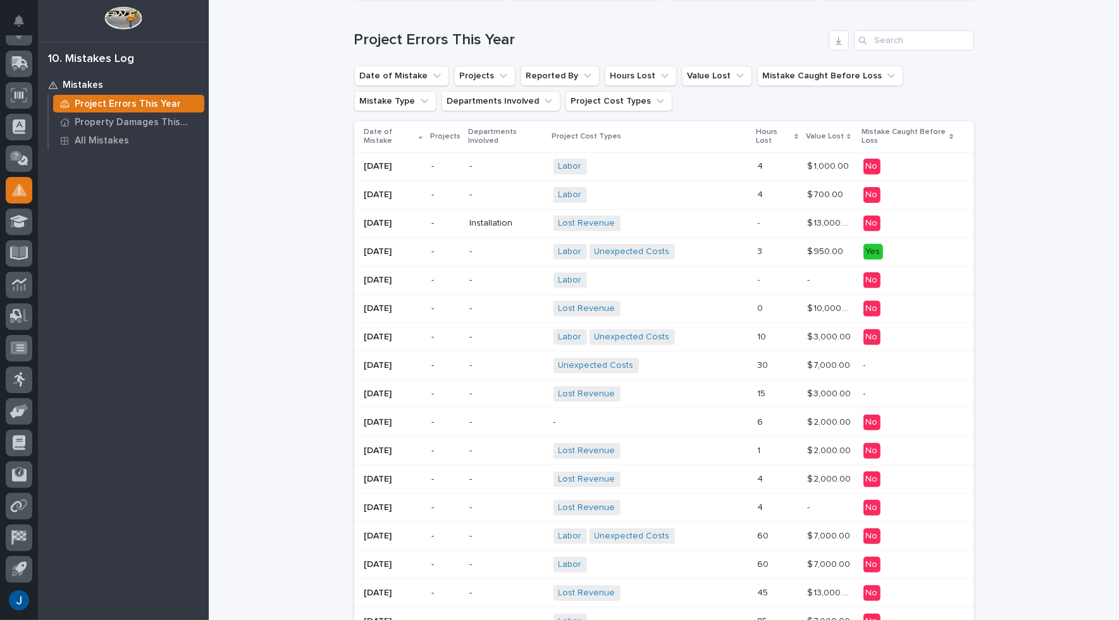
scroll to position [190, 0]
click at [376, 192] on div "[DATE]" at bounding box center [393, 194] width 58 height 21
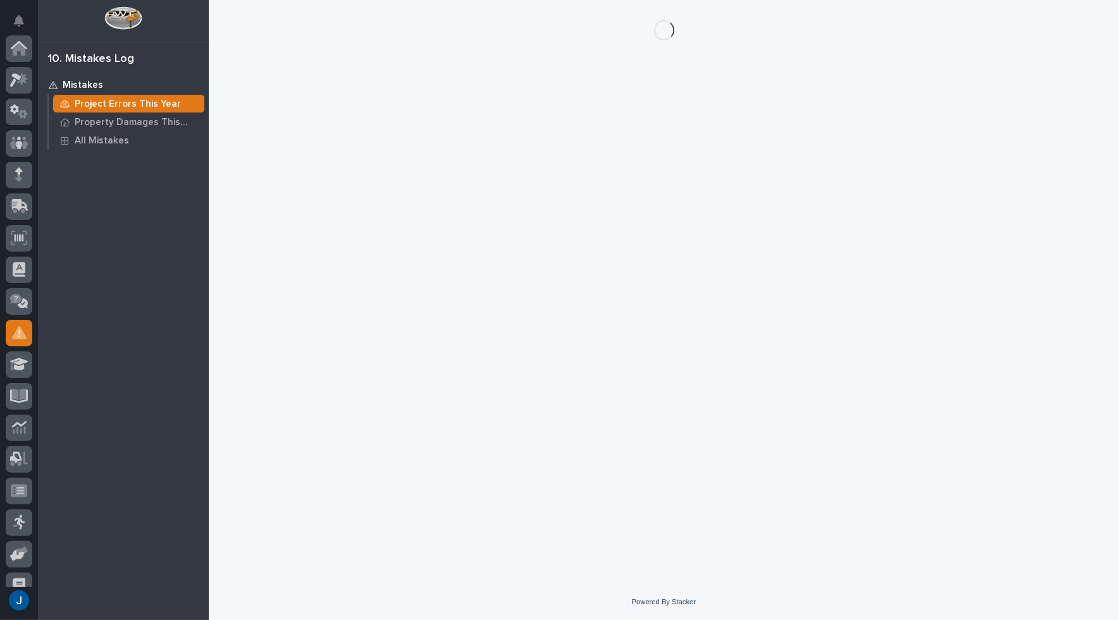
scroll to position [143, 0]
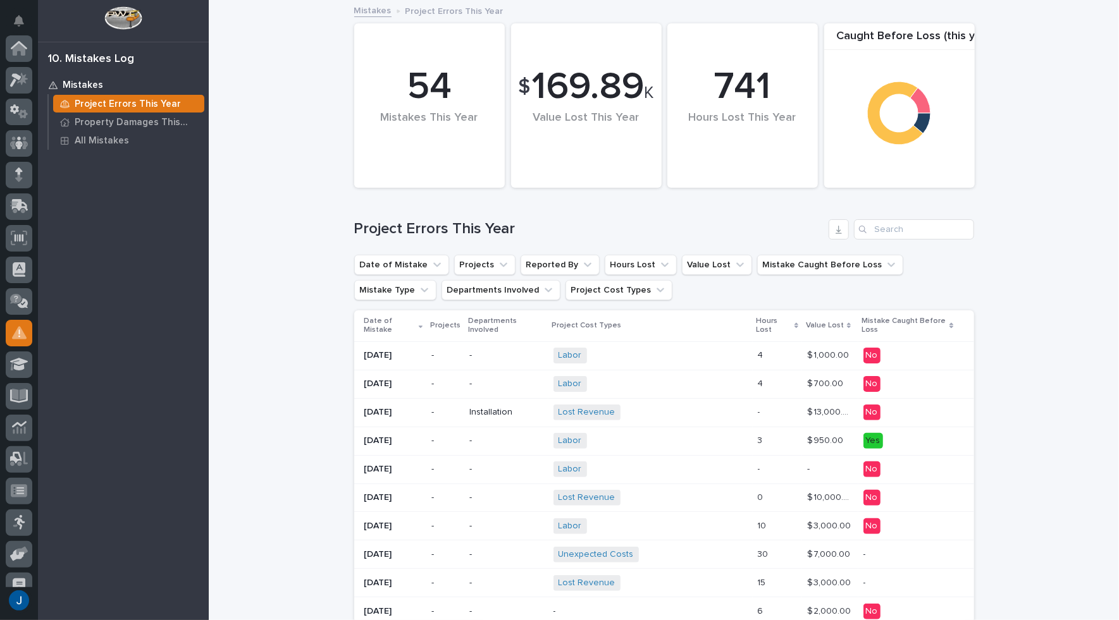
scroll to position [143, 0]
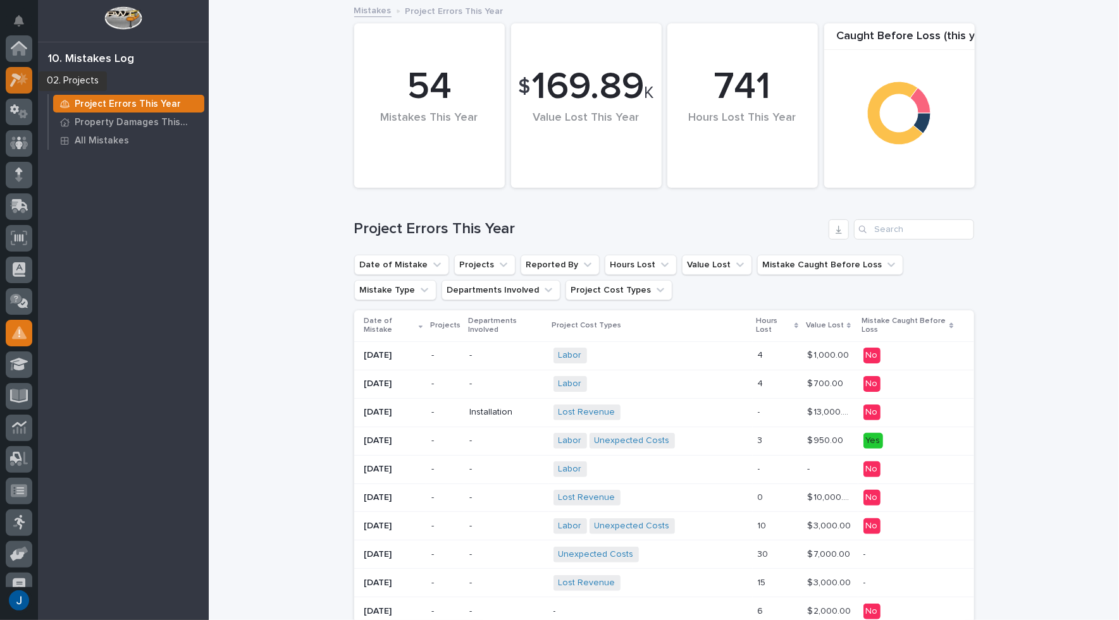
click at [21, 77] on icon at bounding box center [19, 80] width 18 height 15
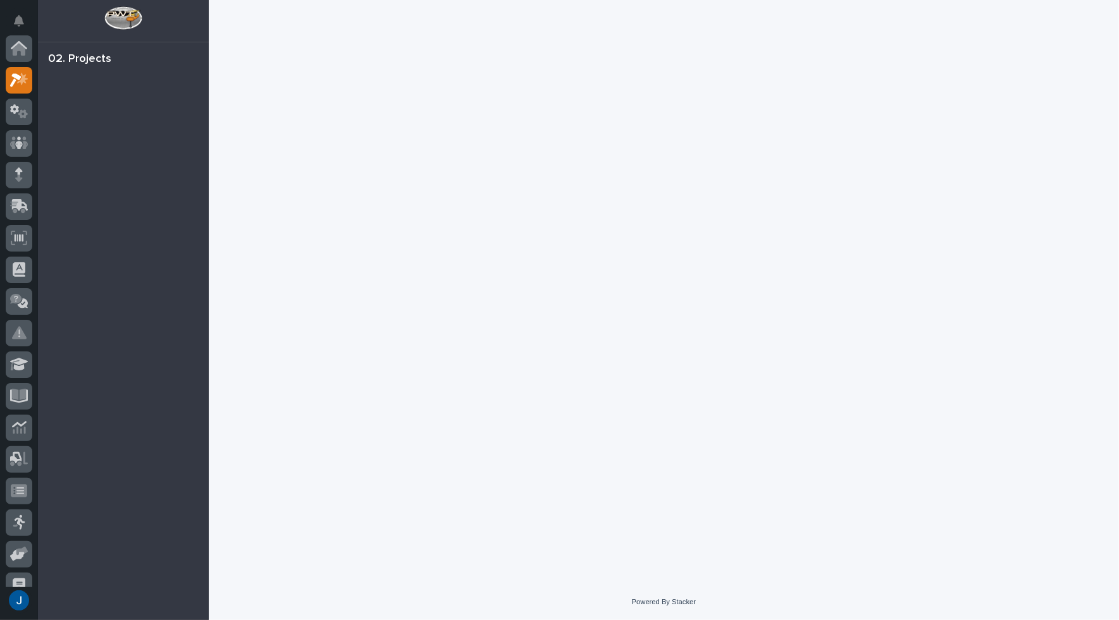
scroll to position [32, 0]
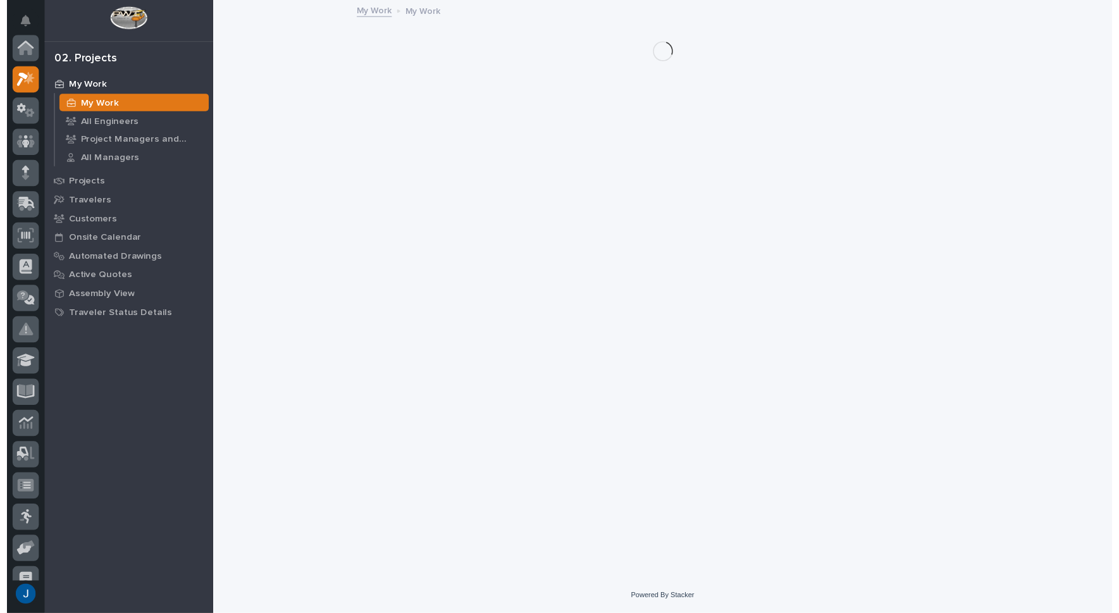
scroll to position [32, 0]
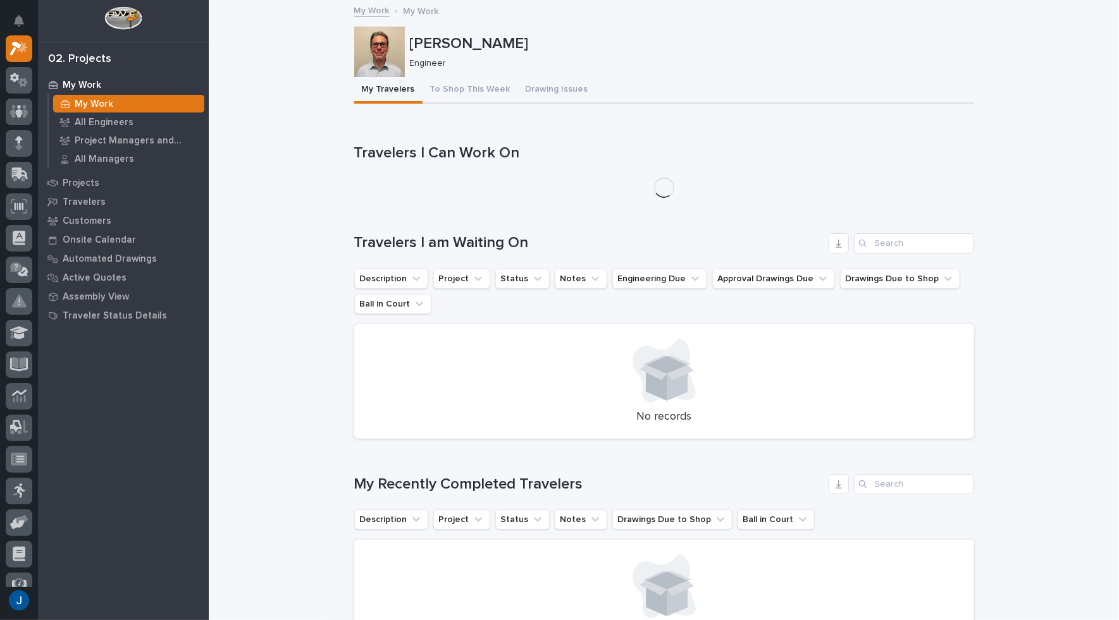
click at [373, 8] on link "My Work" at bounding box center [371, 10] width 35 height 15
